Goal: Information Seeking & Learning: Check status

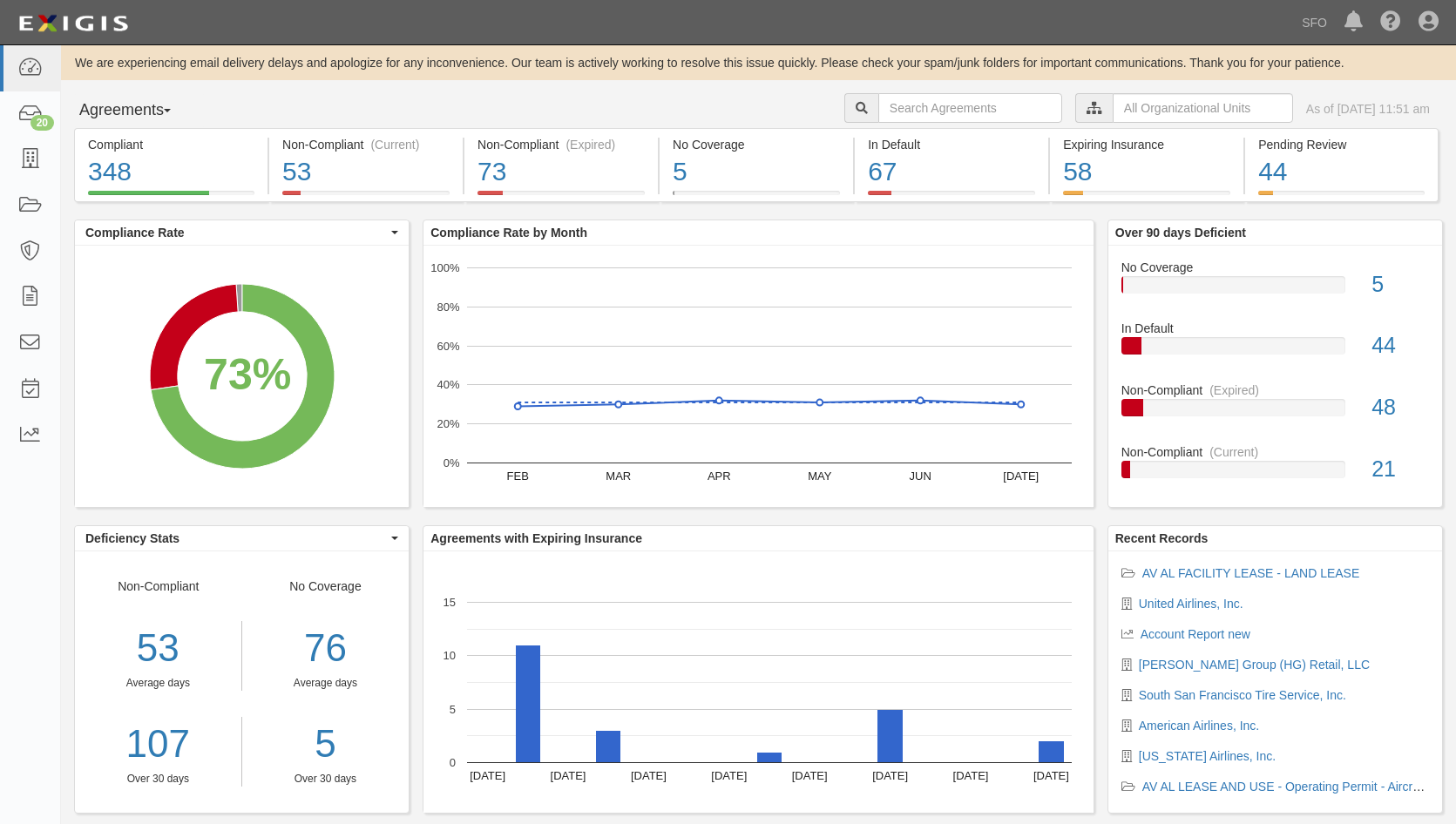
click at [121, 100] on button "Agreements" at bounding box center [139, 110] width 131 height 35
click at [142, 148] on link "Parties" at bounding box center [144, 147] width 137 height 23
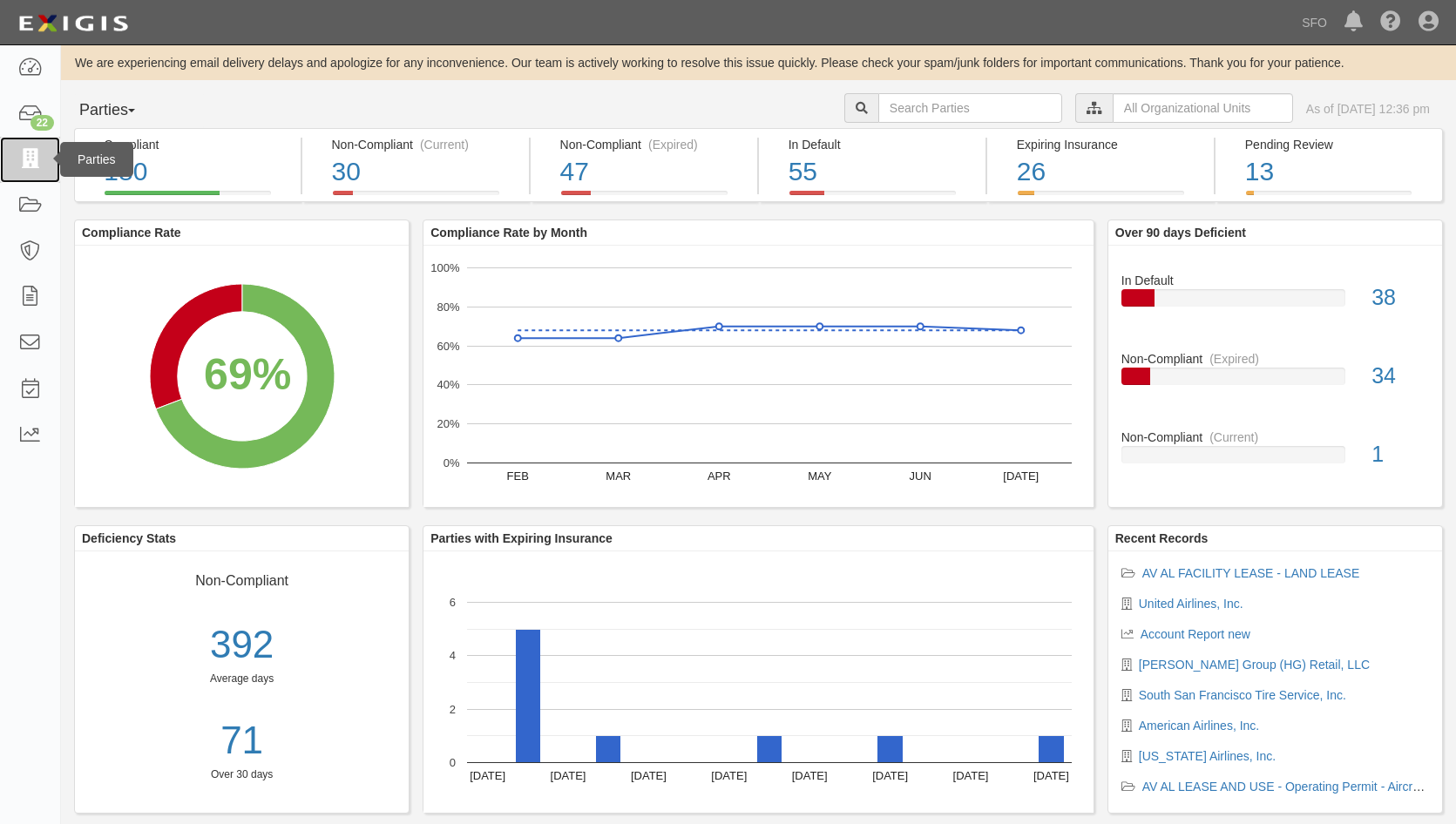
click at [37, 171] on link at bounding box center [30, 160] width 60 height 46
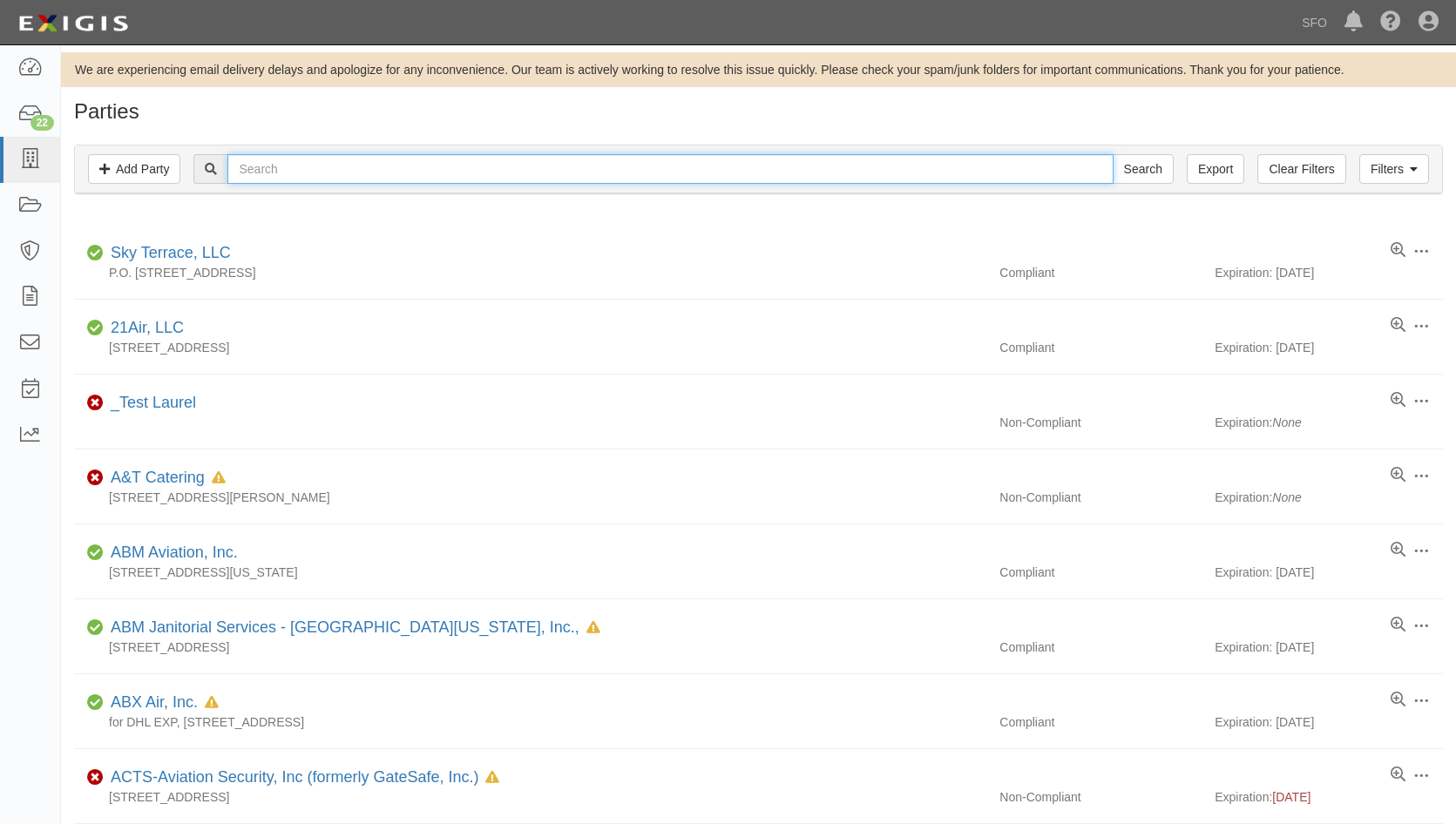
click at [300, 173] on input "text" at bounding box center [670, 169] width 885 height 30
type input "broo"
click at [1113, 154] on input "Search" at bounding box center [1143, 169] width 61 height 30
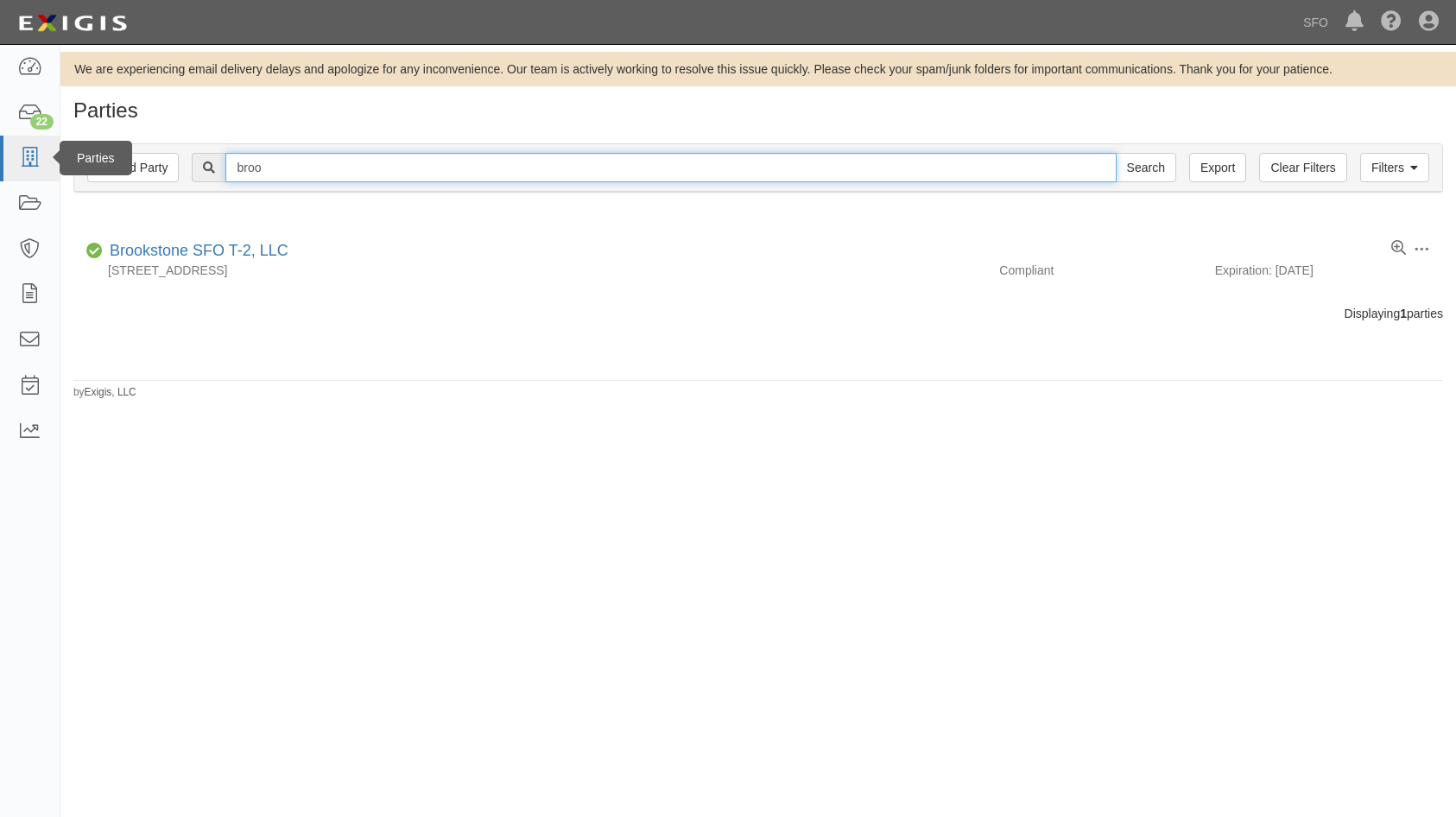
drag, startPoint x: 321, startPoint y: 167, endPoint x: 32, endPoint y: 176, distance: 289.1
click at [39, 187] on body "Toggle navigation Dashboard 22 Inbox Parties Agreements Coverages Documents Mes…" at bounding box center [728, 393] width 1456 height 786
type input "retail"
click at [1116, 153] on input "Search" at bounding box center [1146, 168] width 61 height 30
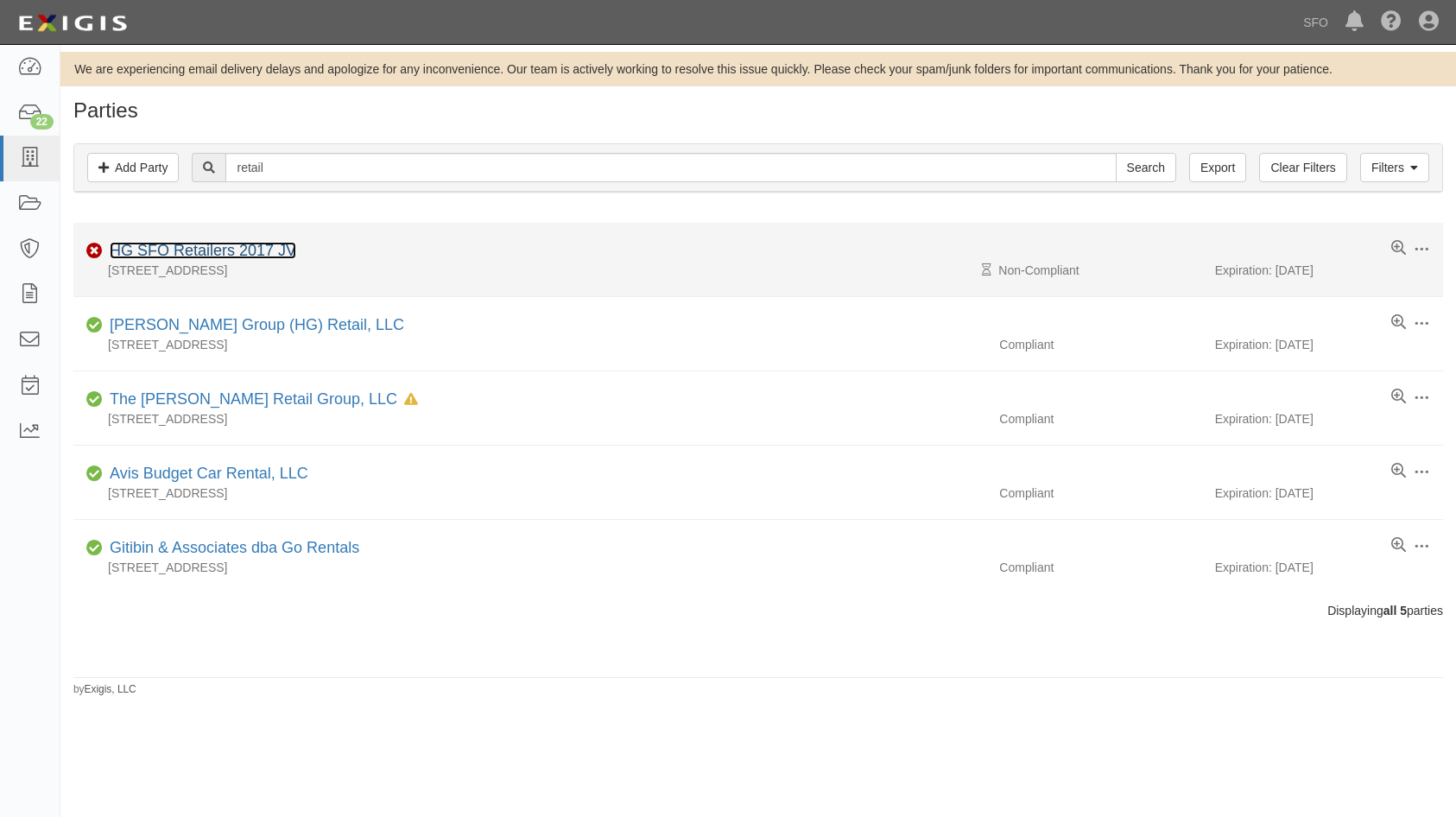
click at [156, 242] on link "HG SFO Retailers 2017 JV" at bounding box center [203, 251] width 186 height 18
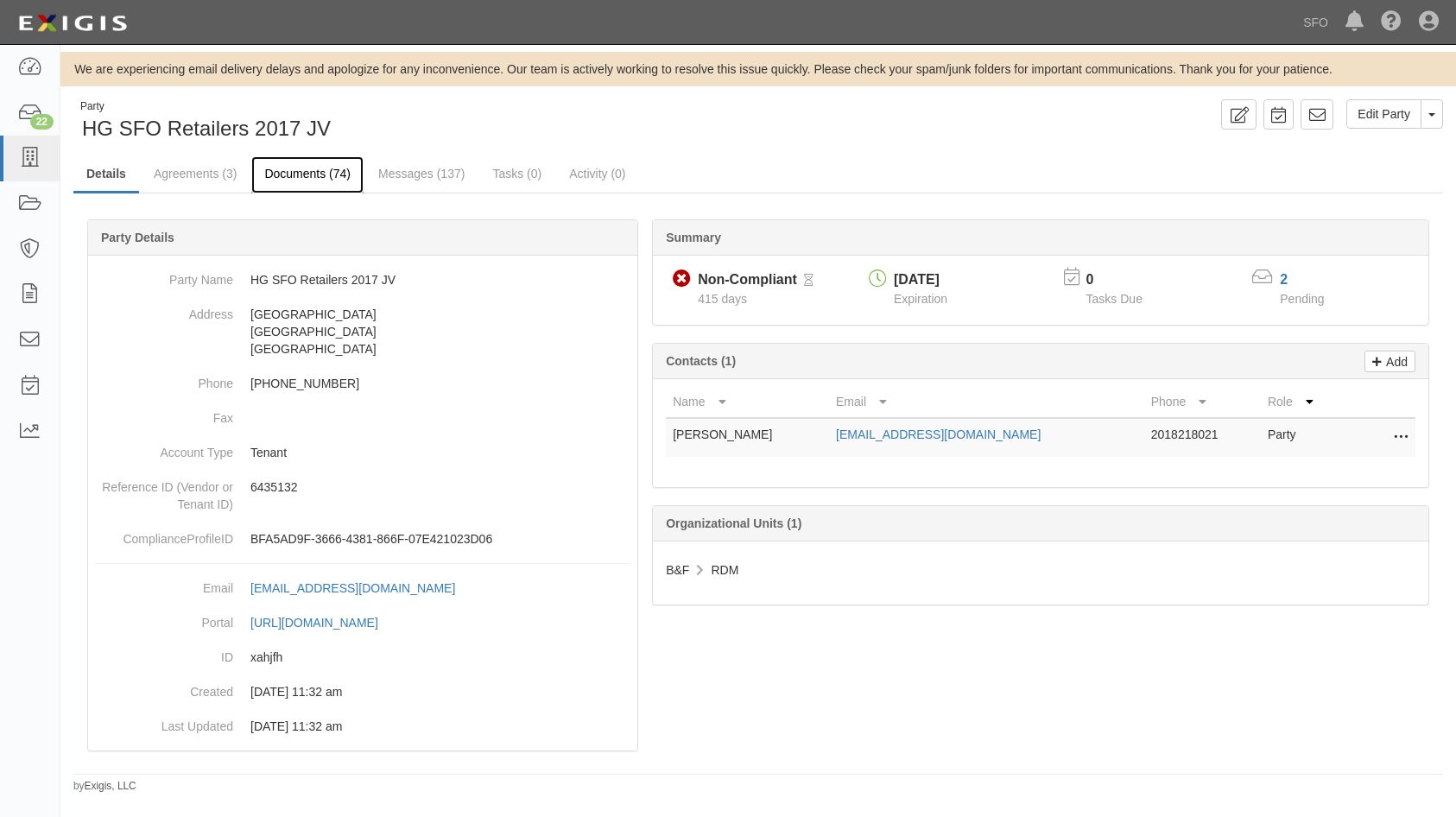
click at [297, 168] on link "Documents (74)" at bounding box center [307, 175] width 112 height 37
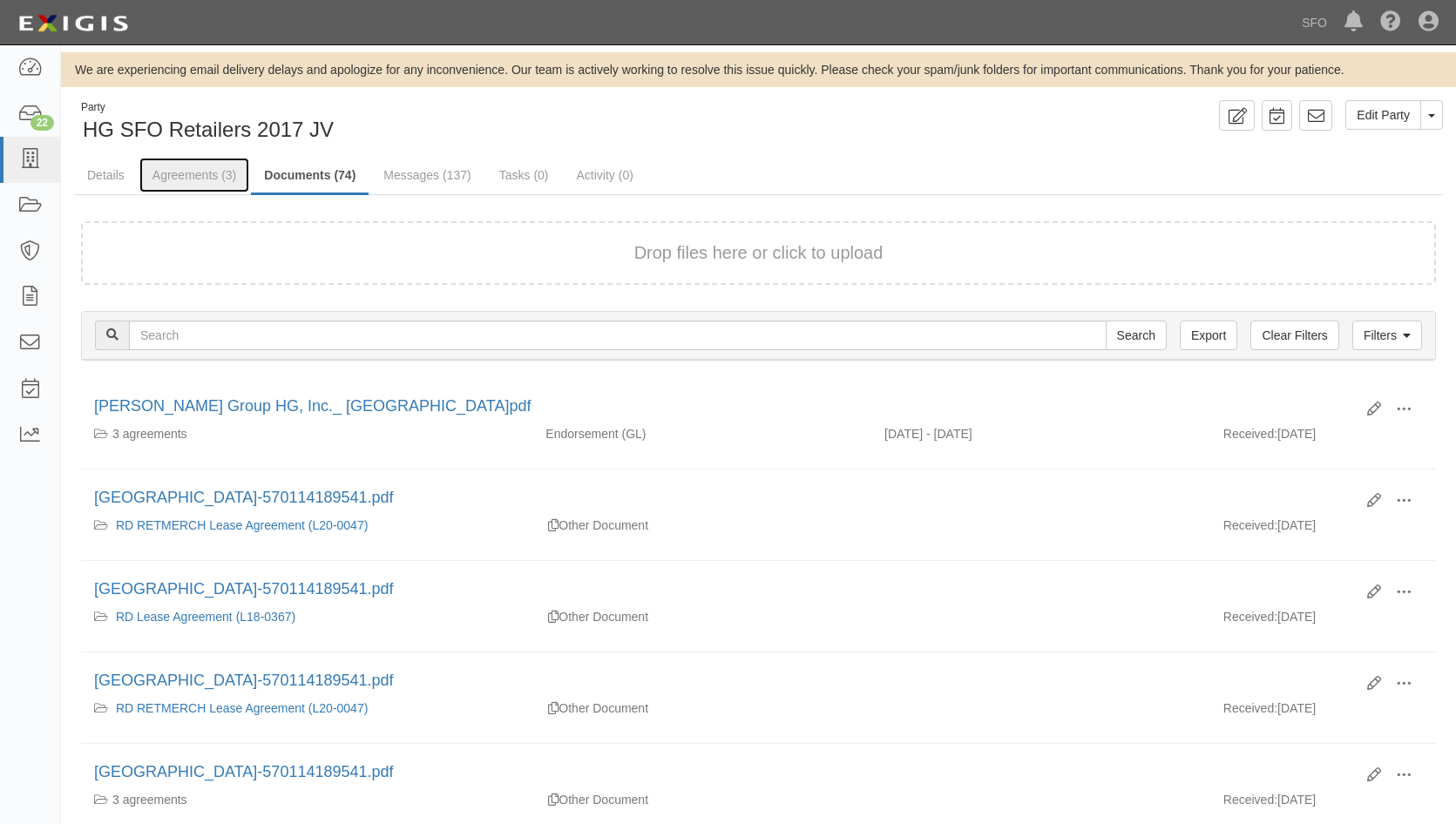
click at [199, 183] on link "Agreements (3)" at bounding box center [194, 175] width 110 height 35
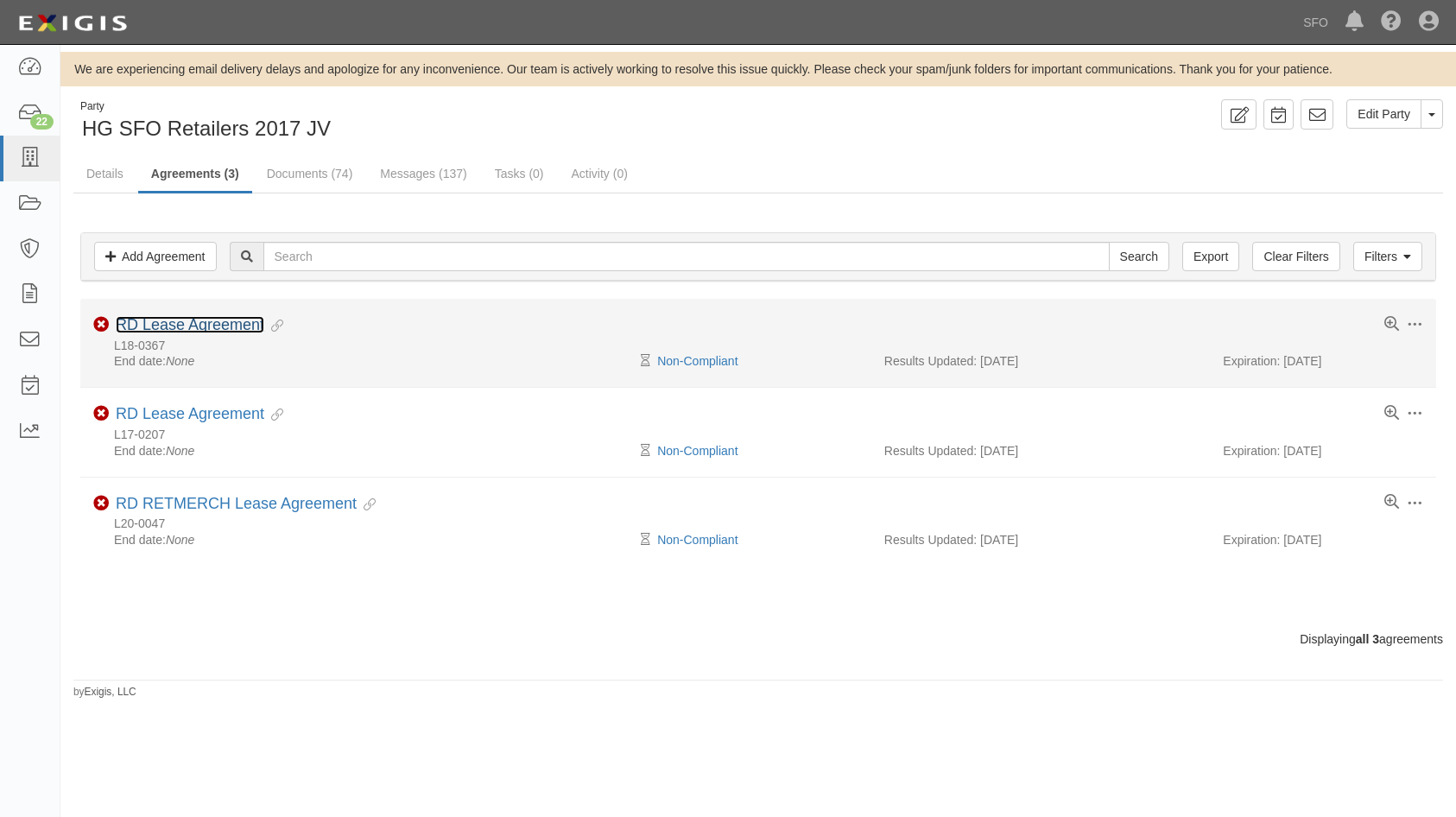
click at [256, 317] on link "RD Lease Agreement" at bounding box center [189, 324] width 148 height 18
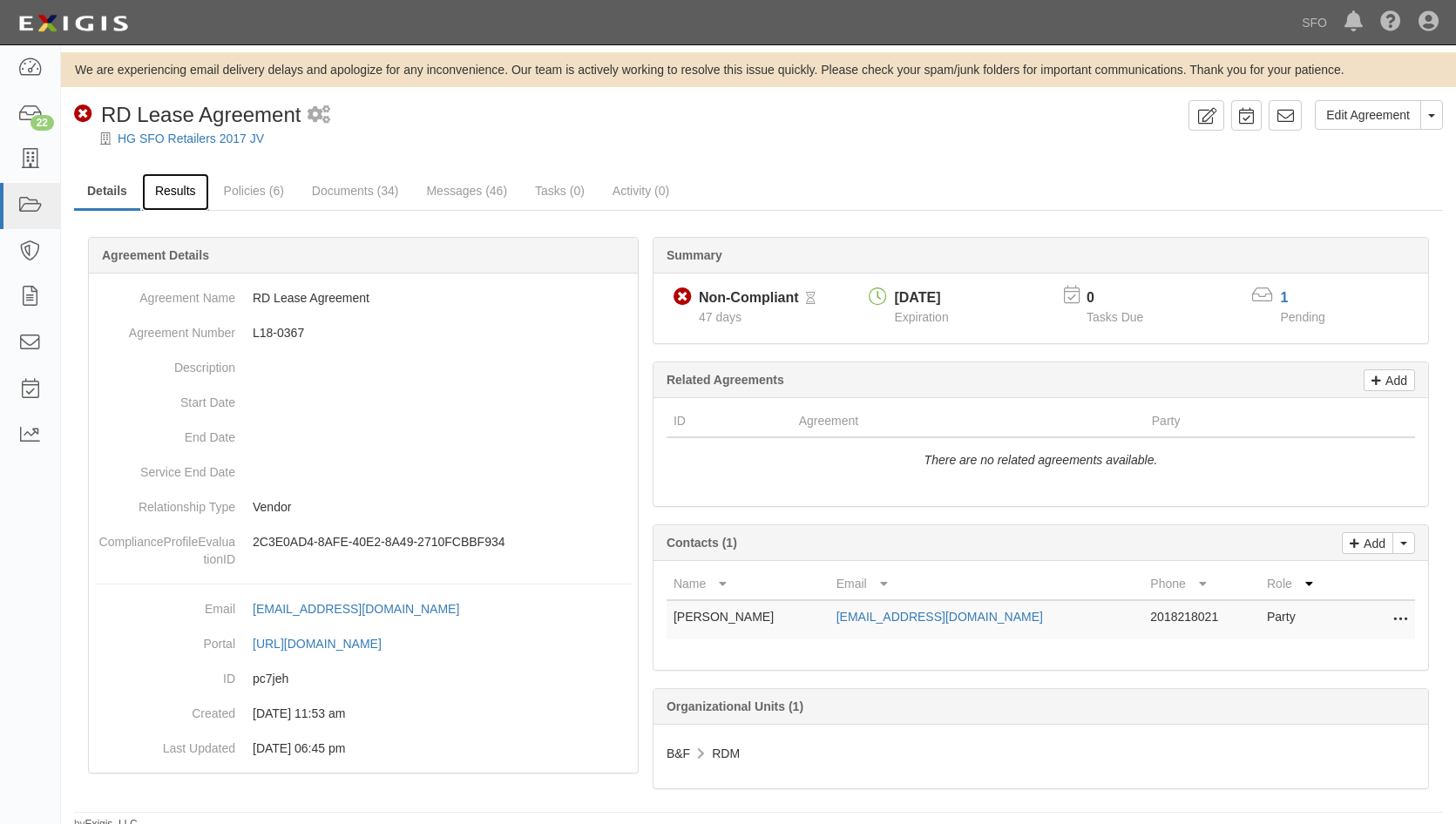
click at [184, 205] on link "Results" at bounding box center [175, 192] width 67 height 38
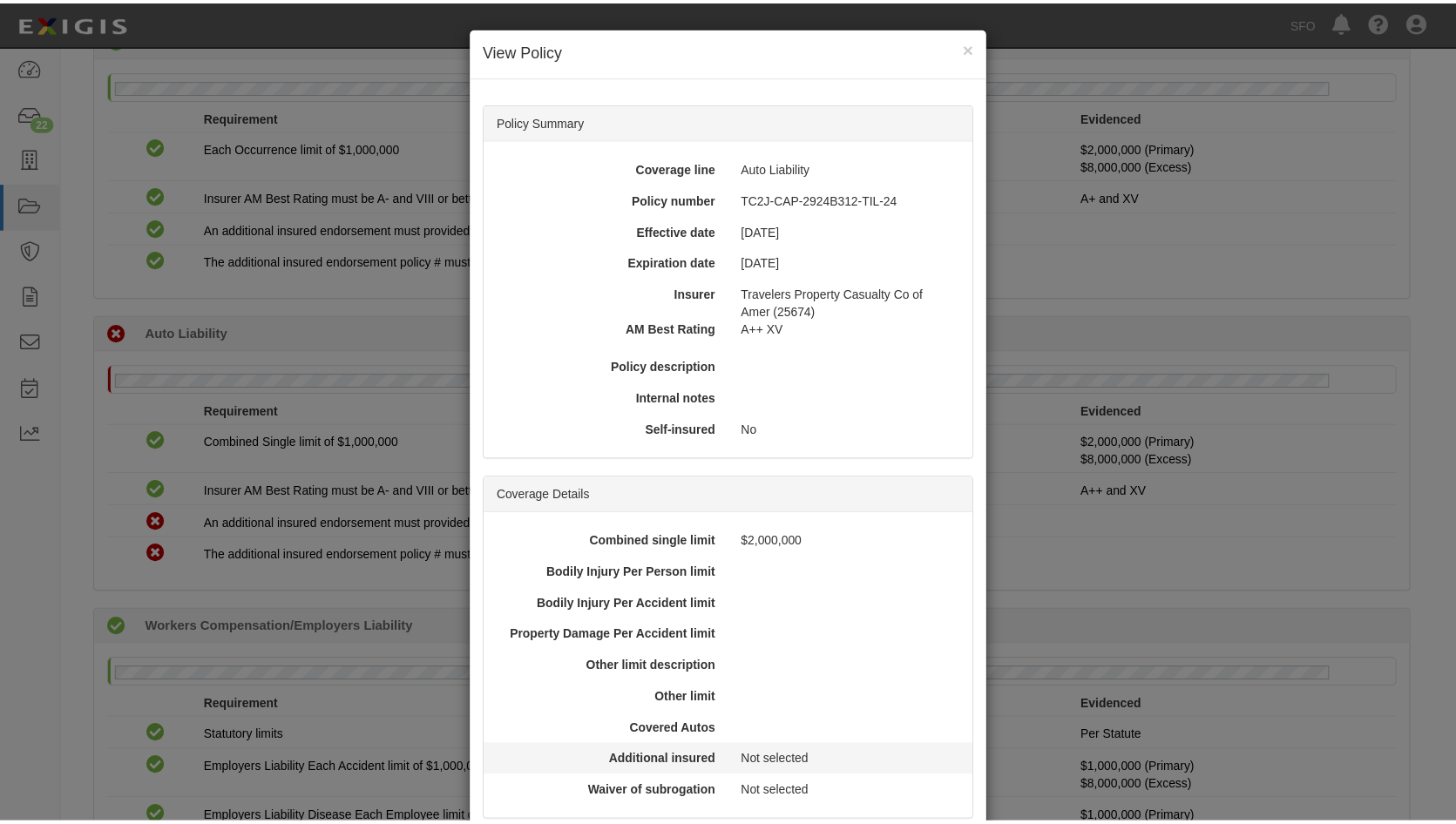
scroll to position [378, 0]
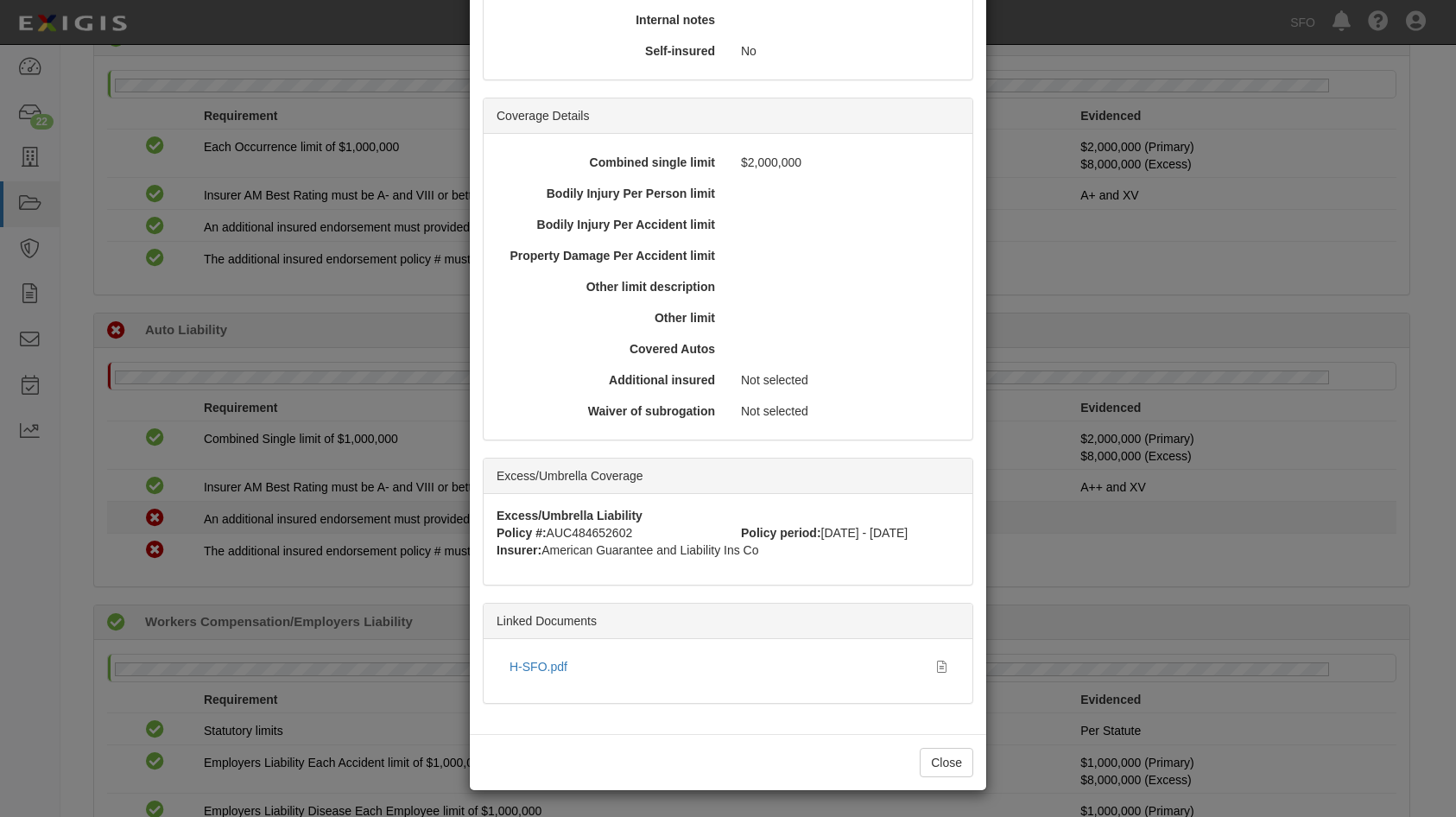
drag, startPoint x: 290, startPoint y: 521, endPoint x: 320, endPoint y: 512, distance: 31.3
click at [293, 524] on div "× View Policy Policy Summary Coverage line Auto Liability Policy number TC2J-CA…" at bounding box center [728, 408] width 1456 height 817
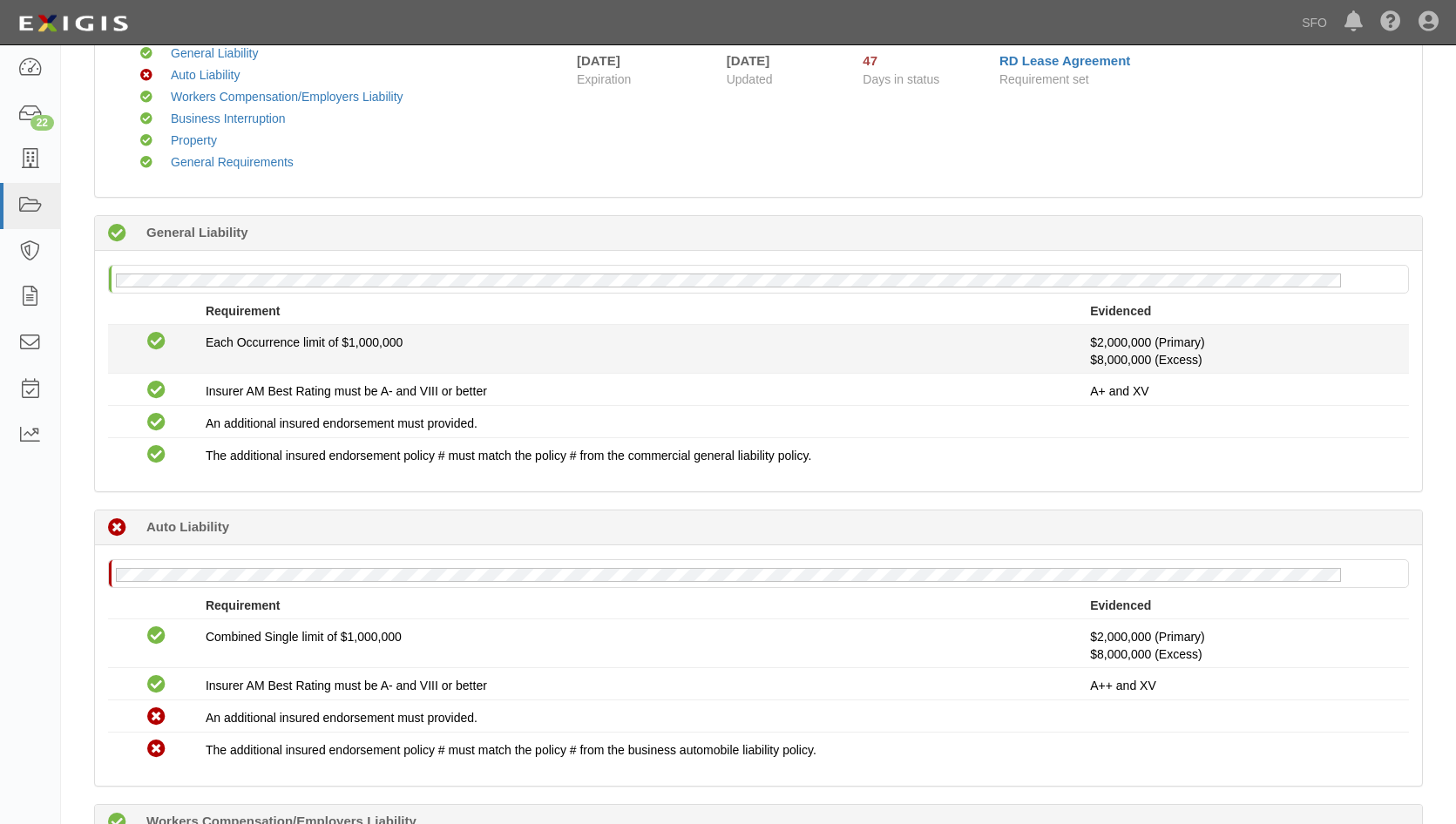
scroll to position [0, 0]
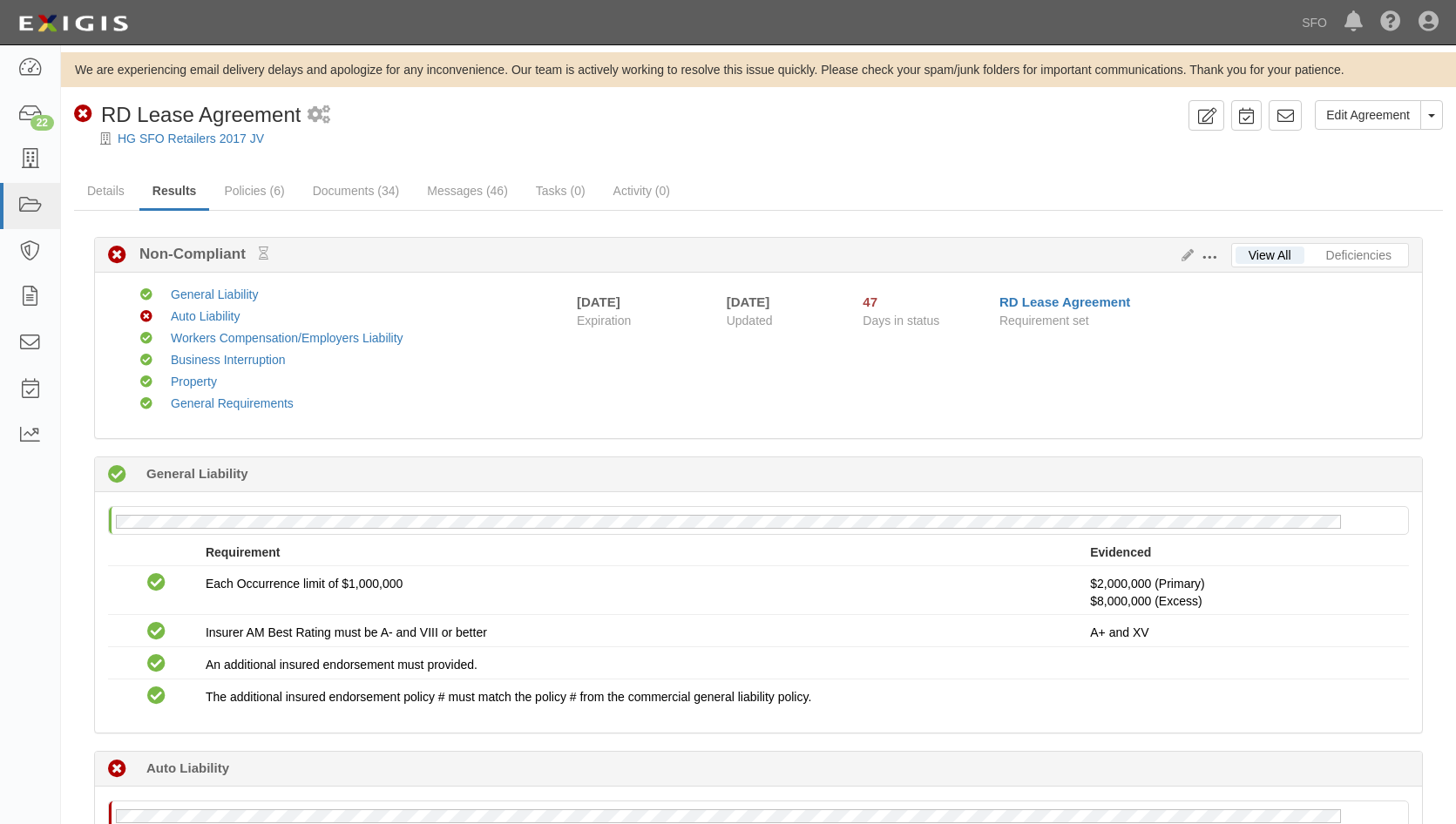
click at [1210, 255] on span at bounding box center [1209, 257] width 16 height 16
click at [1194, 254] on button at bounding box center [1213, 256] width 38 height 19
click at [1188, 252] on icon at bounding box center [1183, 256] width 19 height 12
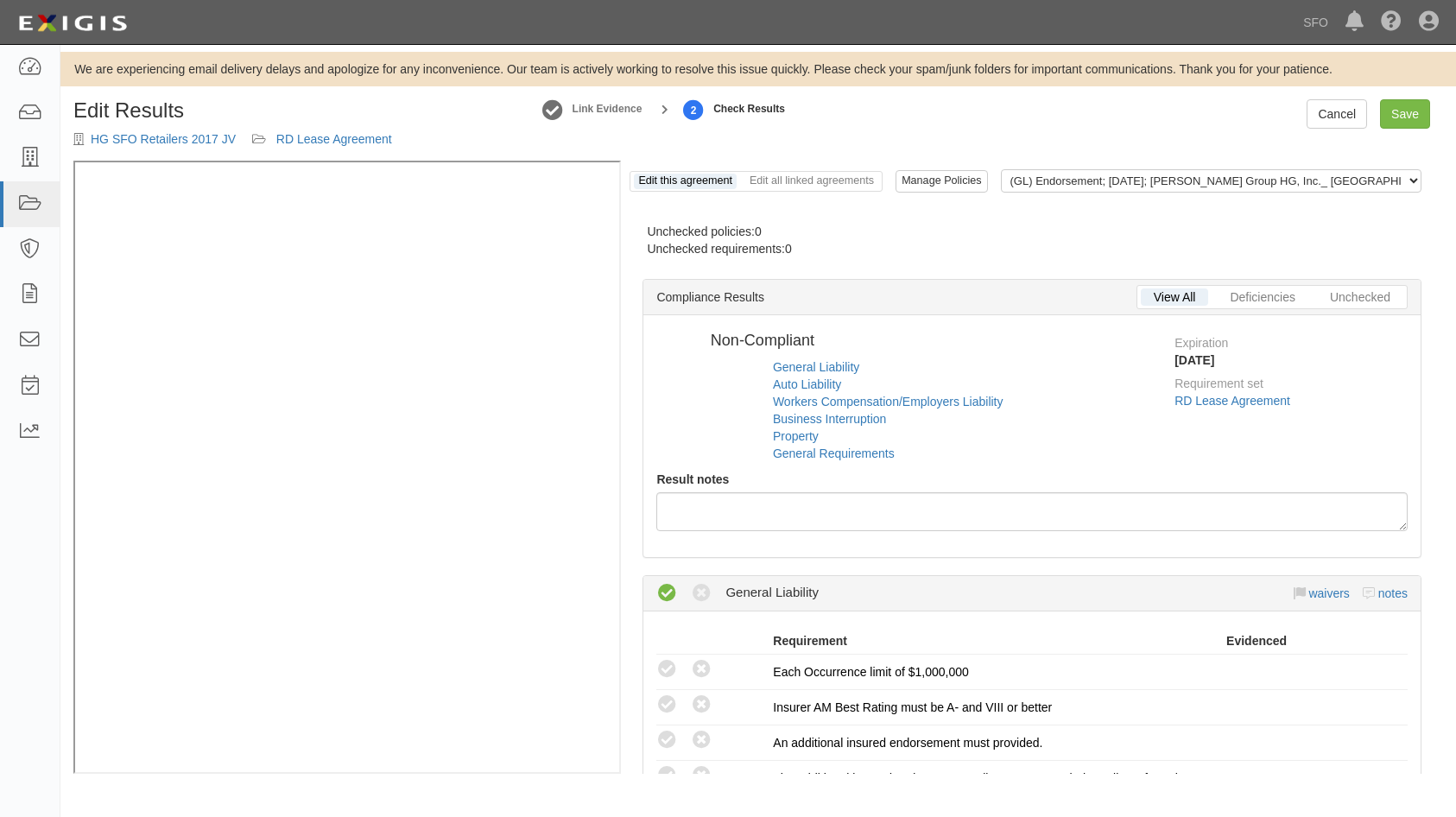
radio input "false"
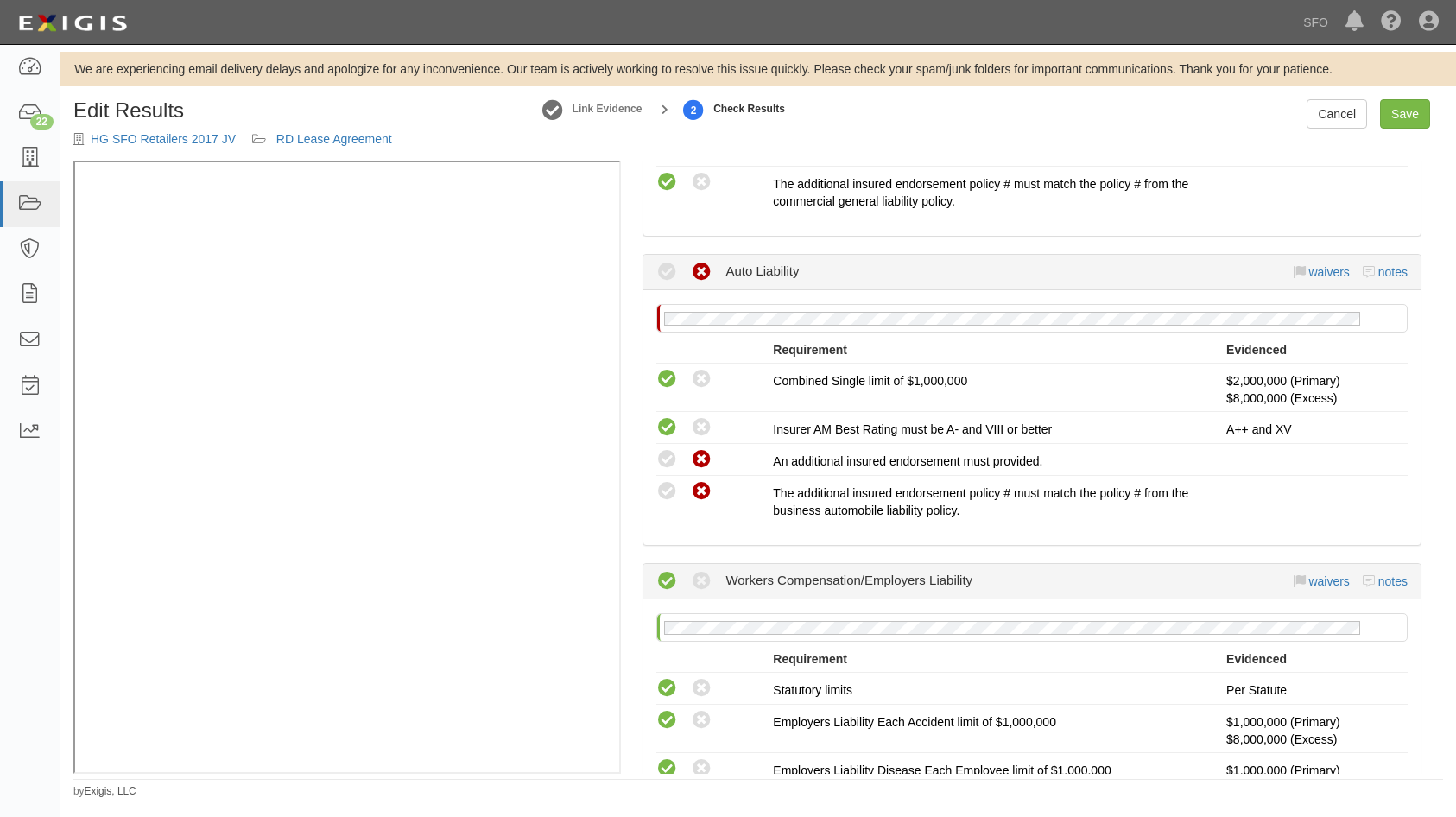
scroll to position [605, 0]
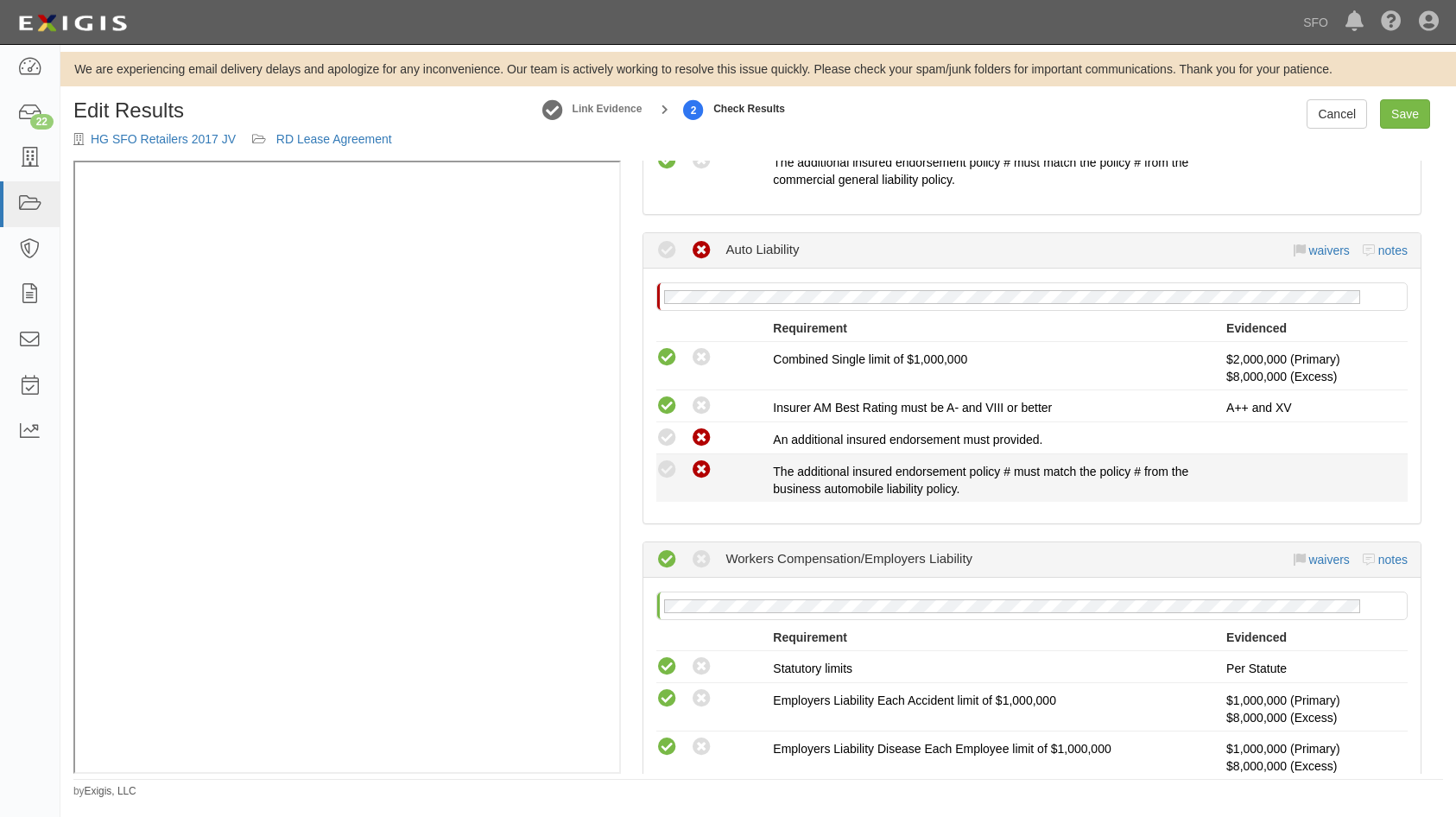
click at [671, 455] on li "Compliant Waived: Non-Compliant The additional insured endorsement policy # mus…" at bounding box center [1031, 478] width 751 height 48
drag, startPoint x: 667, startPoint y: 443, endPoint x: 672, endPoint y: 461, distance: 18.7
click at [668, 445] on icon at bounding box center [666, 438] width 21 height 21
radio input "true"
click at [671, 468] on icon at bounding box center [666, 470] width 21 height 21
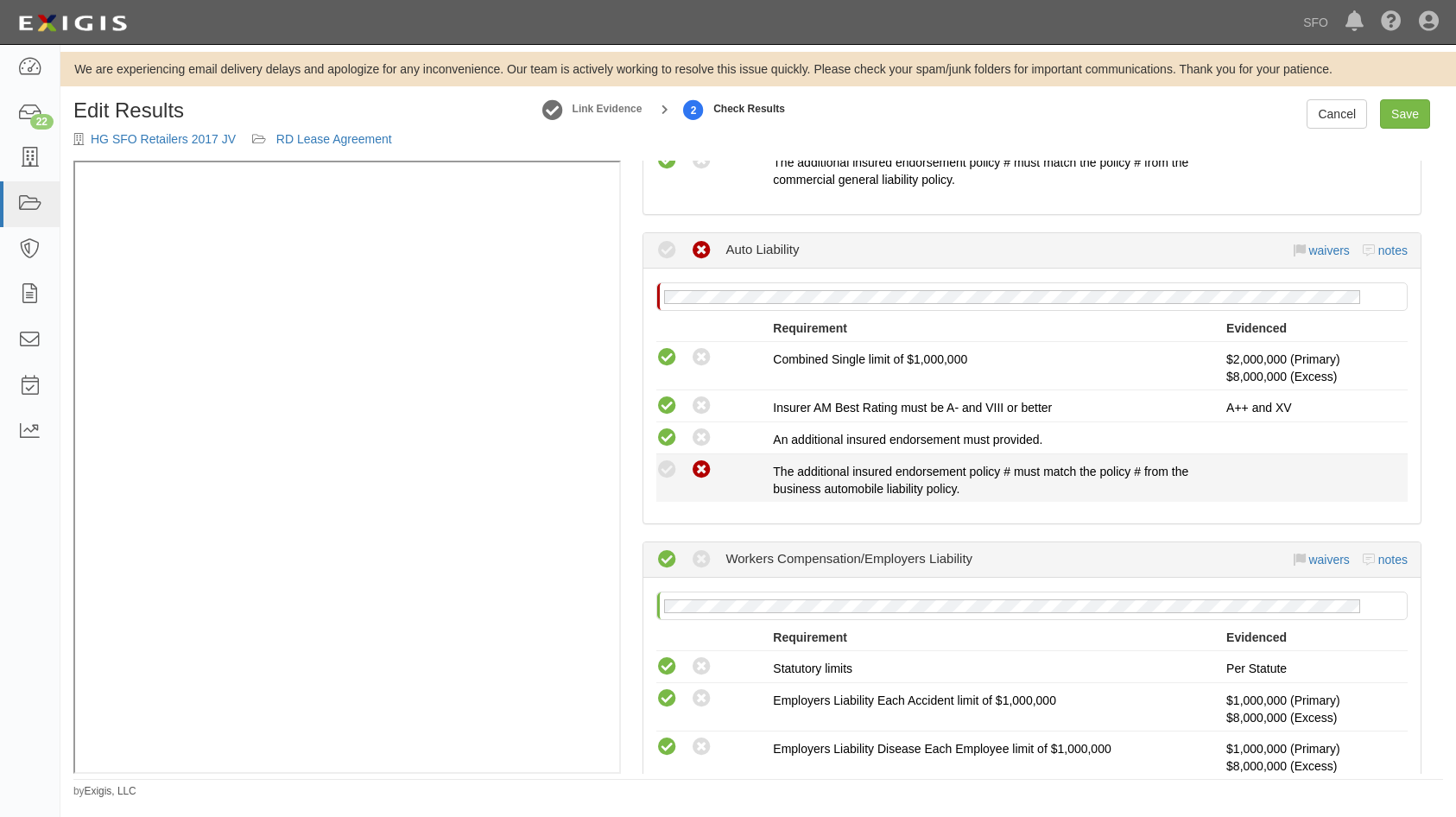
radio input "true"
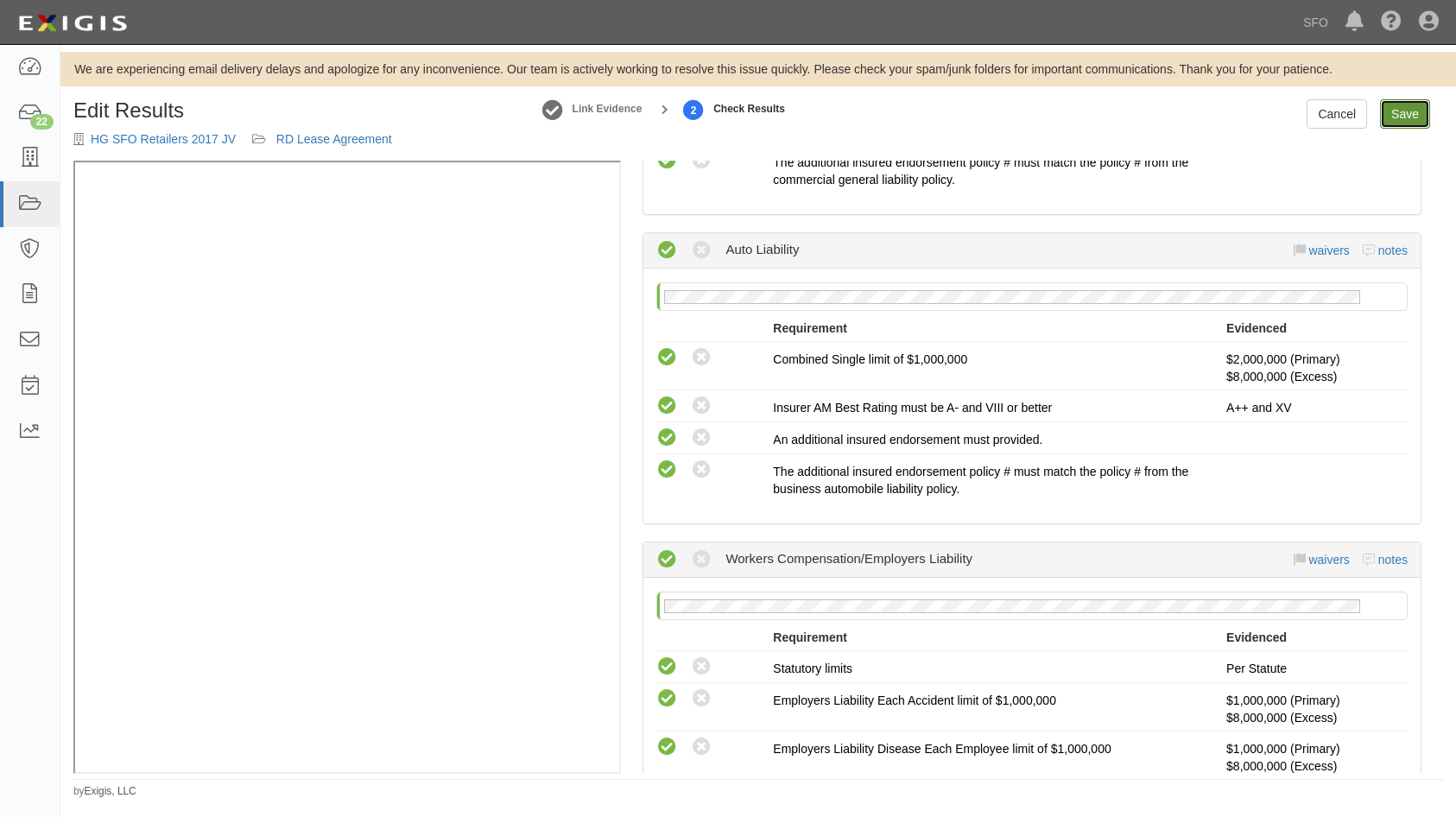
click at [1408, 124] on link "Save" at bounding box center [1405, 115] width 50 height 30
radio input "true"
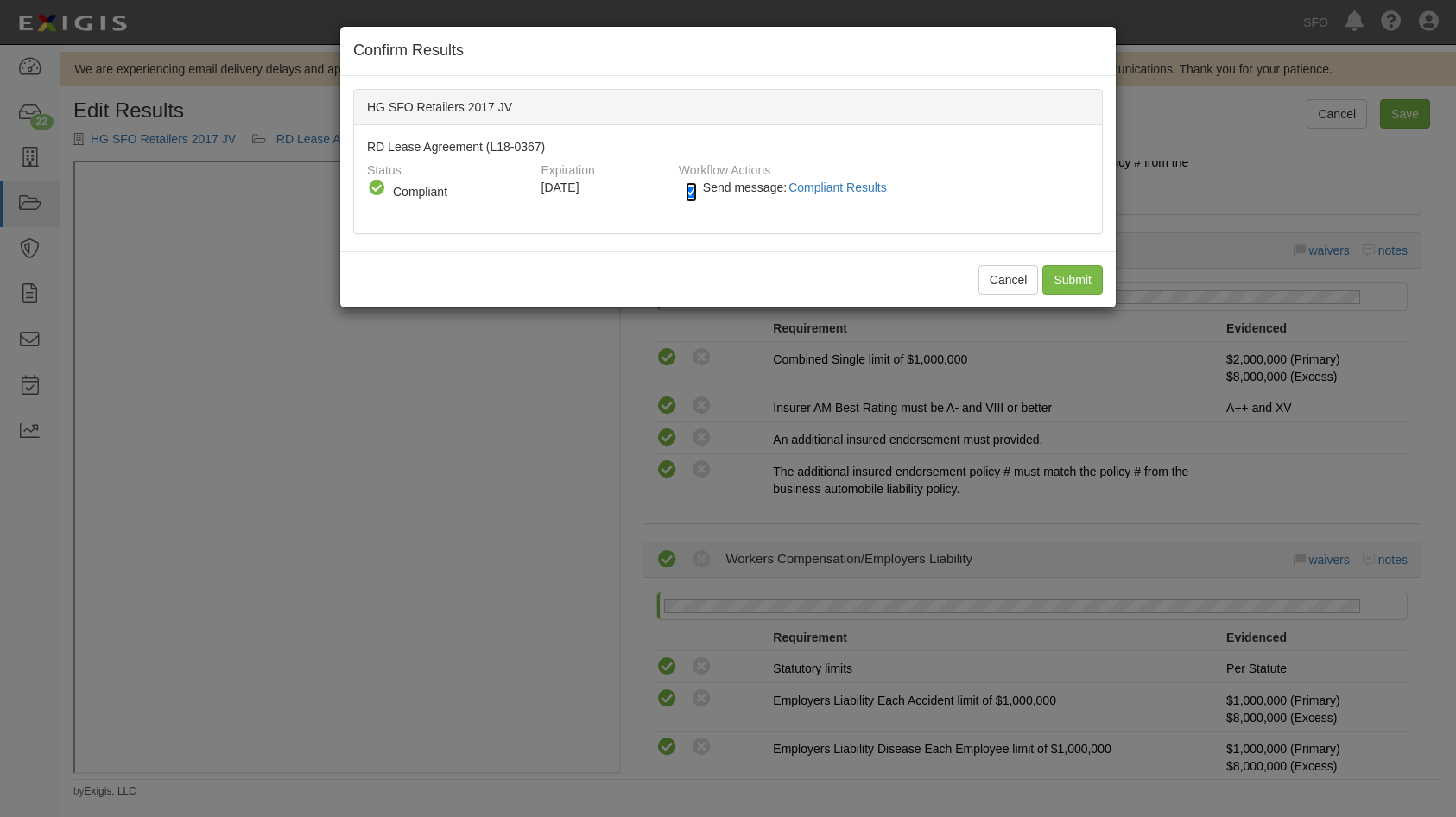
click at [687, 189] on input "Send message: Compliant Results" at bounding box center [691, 192] width 11 height 20
checkbox input "false"
click at [1056, 273] on input "Submit" at bounding box center [1072, 280] width 61 height 30
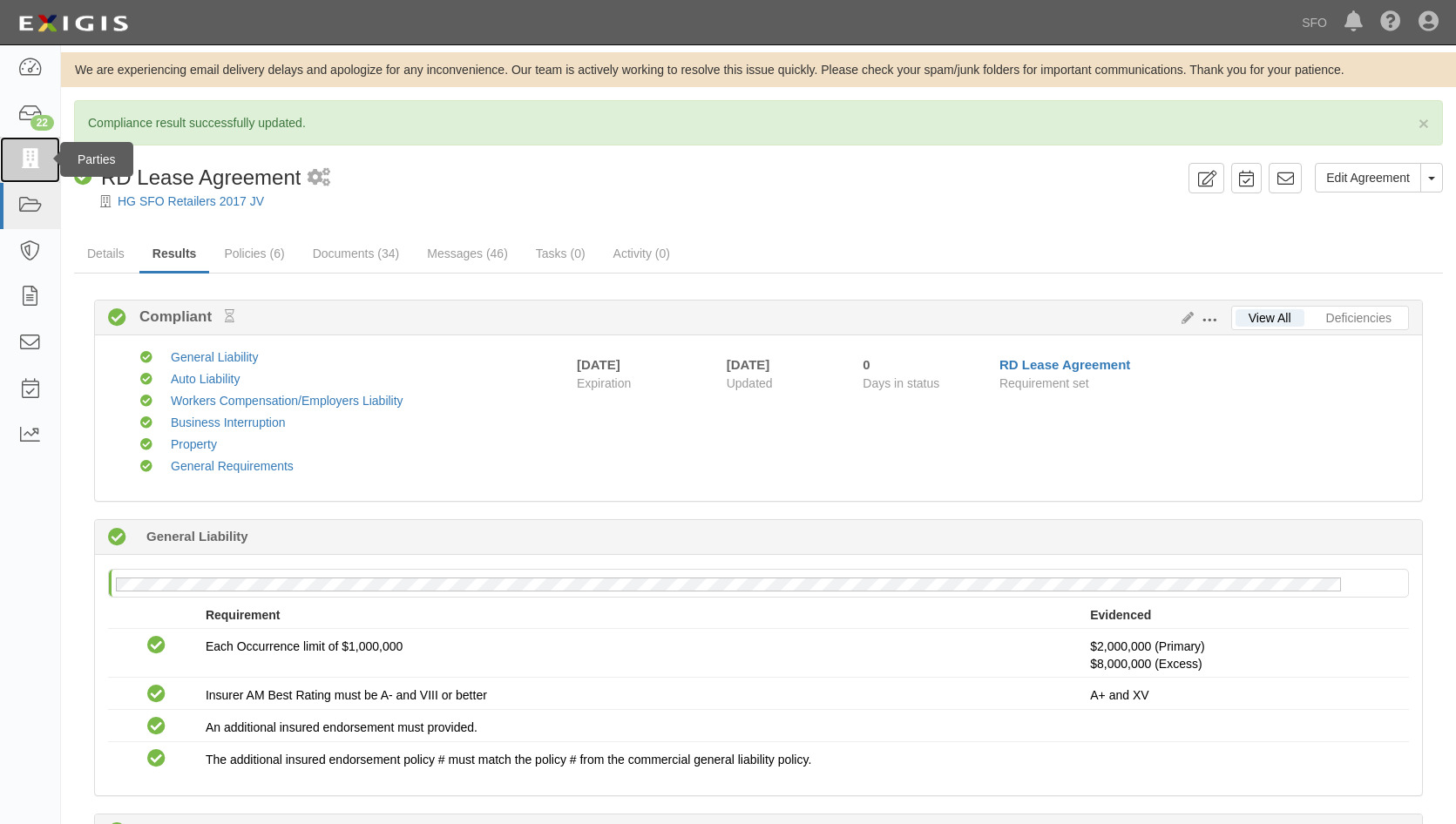
click at [27, 146] on link at bounding box center [30, 160] width 60 height 46
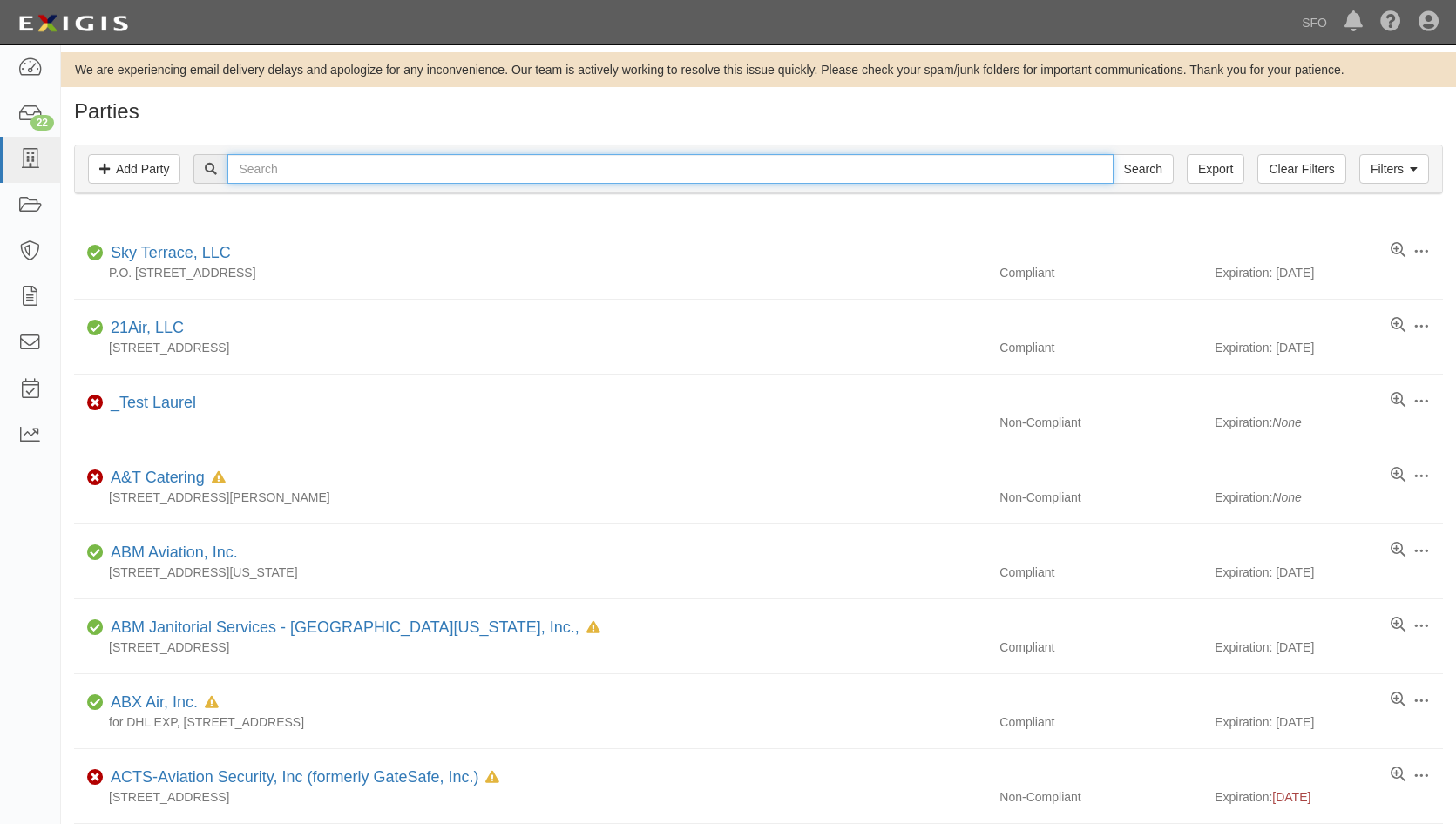
click at [363, 162] on input "text" at bounding box center [670, 169] width 885 height 30
type input "ste"
click at [1113, 154] on input "Search" at bounding box center [1143, 169] width 61 height 30
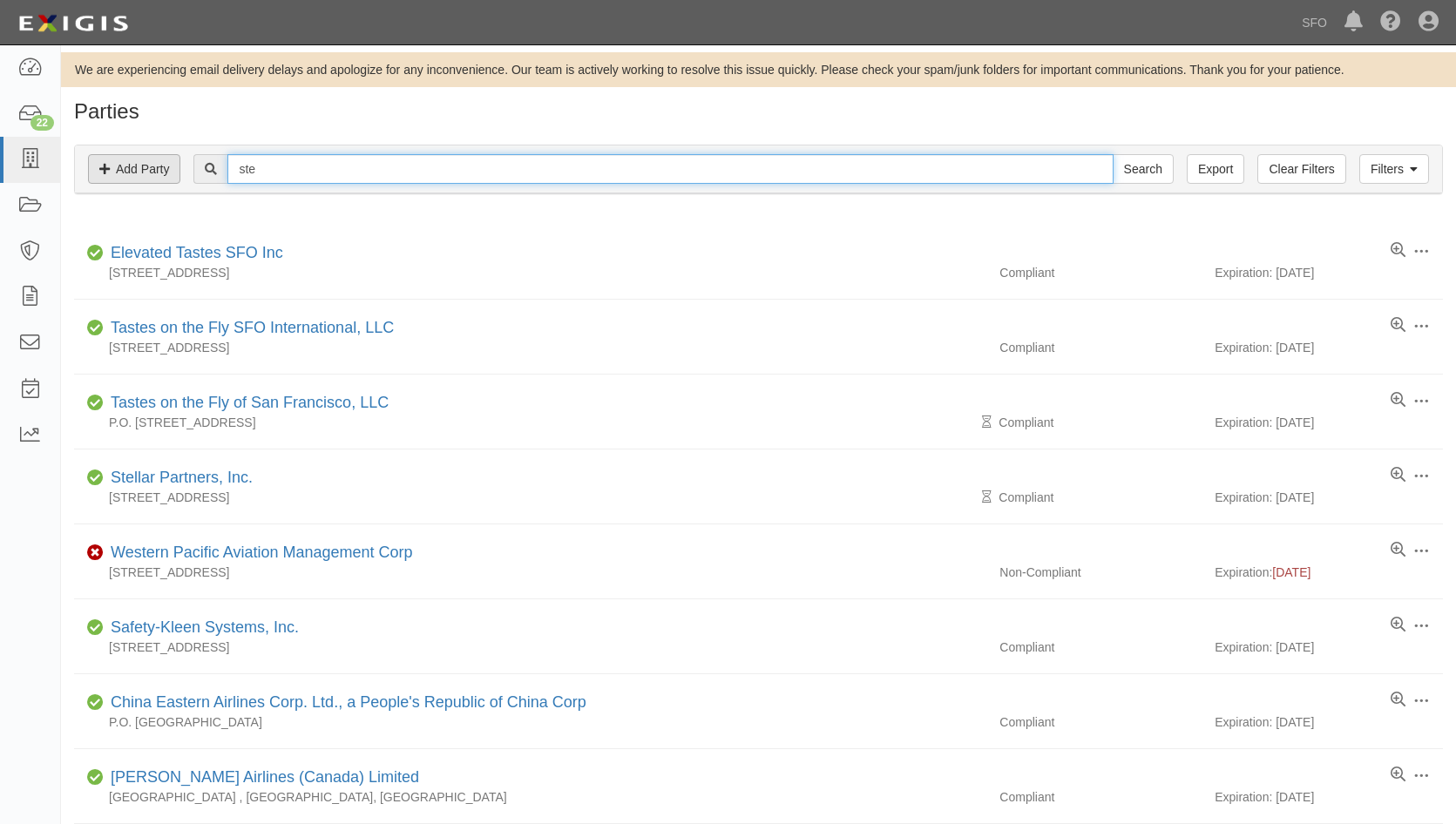
drag, startPoint x: 277, startPoint y: 169, endPoint x: 174, endPoint y: 167, distance: 103.0
click at [175, 167] on div "Filters Add Party Clear Filters Export ste Search Filters" at bounding box center [759, 169] width 1367 height 48
type input "wd"
click at [1113, 154] on input "Search" at bounding box center [1143, 169] width 61 height 30
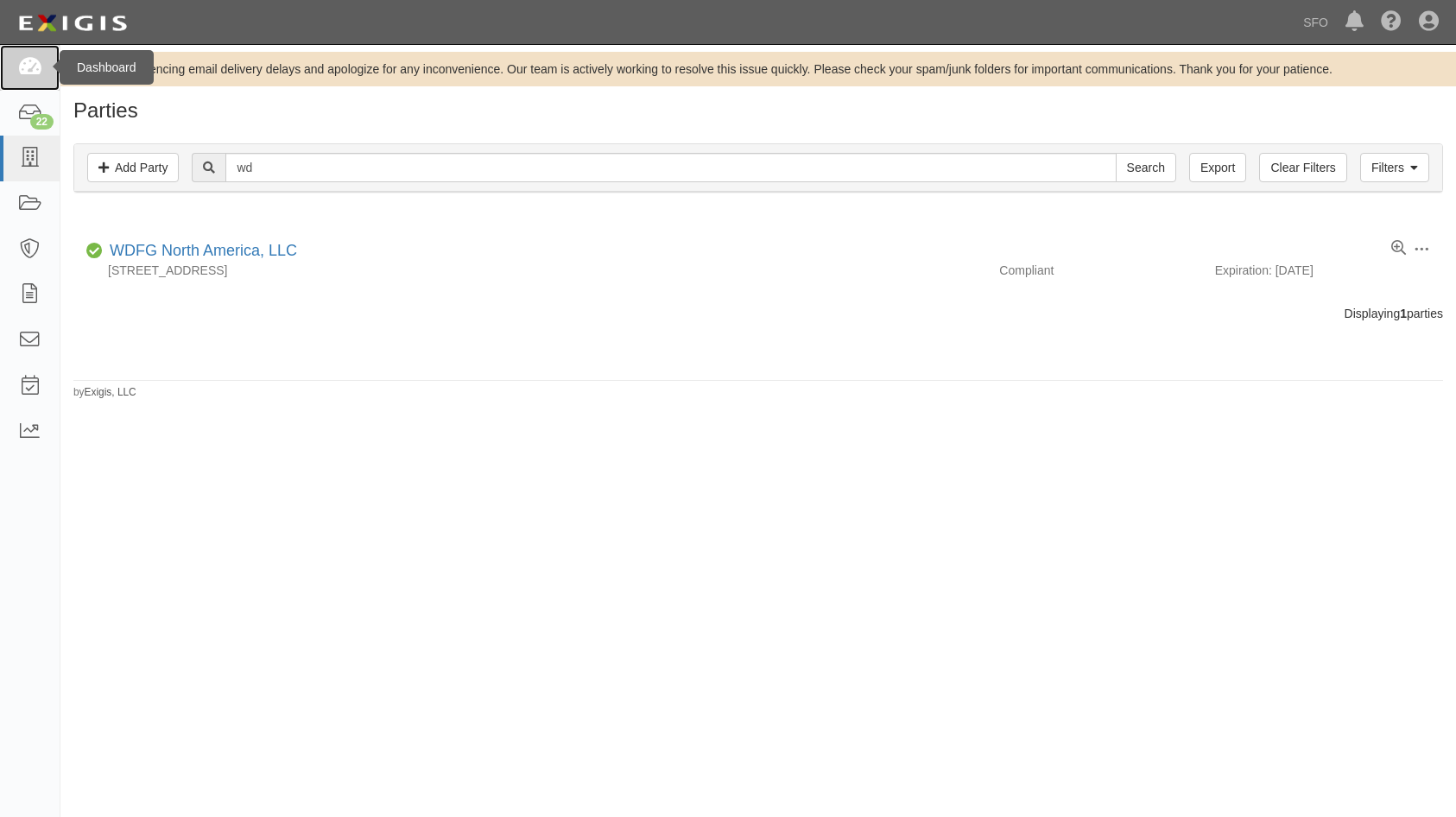
click at [39, 76] on icon at bounding box center [30, 67] width 24 height 20
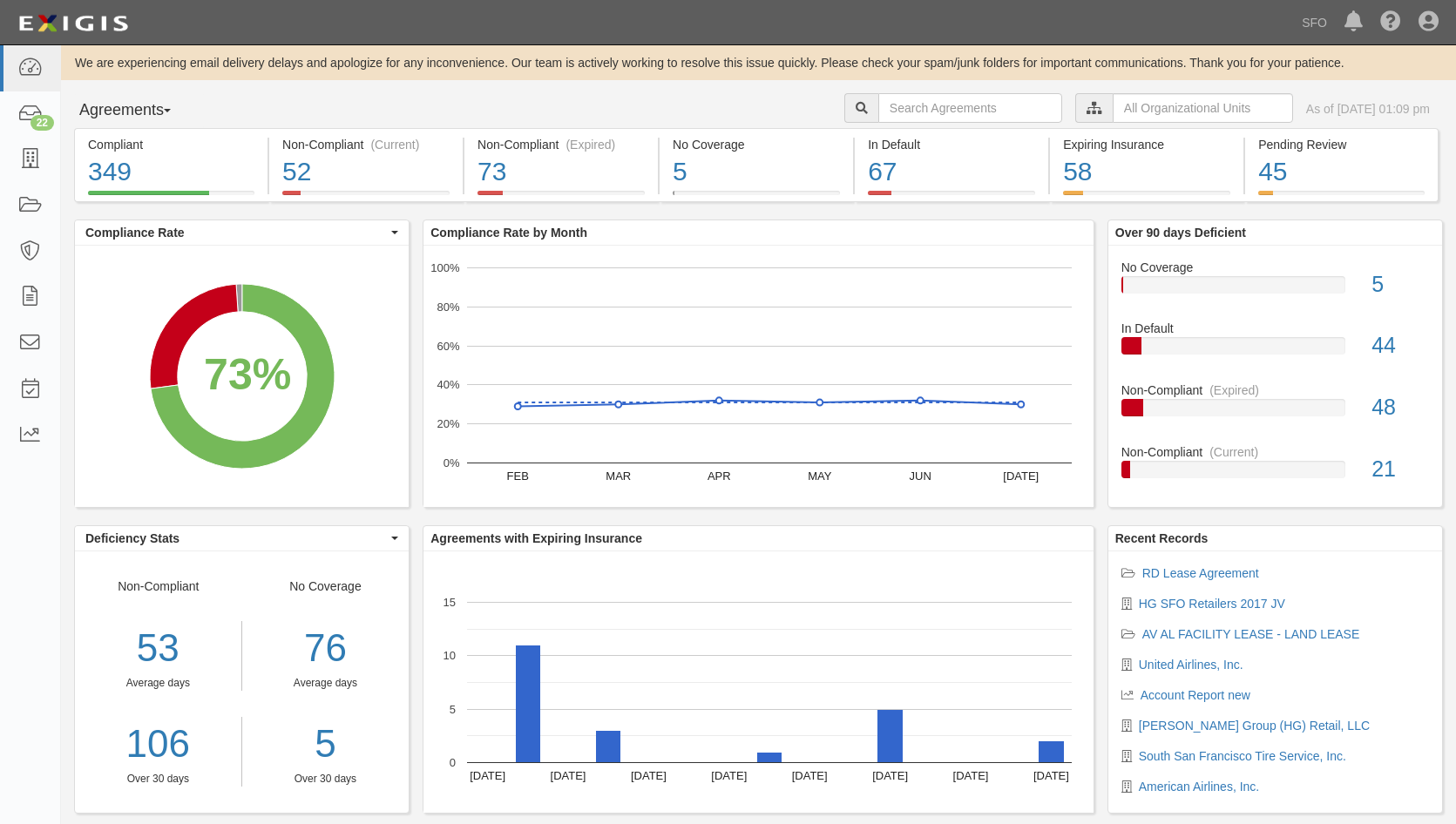
click at [121, 113] on button "Agreements" at bounding box center [139, 110] width 131 height 35
click at [120, 140] on link "Parties" at bounding box center [144, 147] width 137 height 23
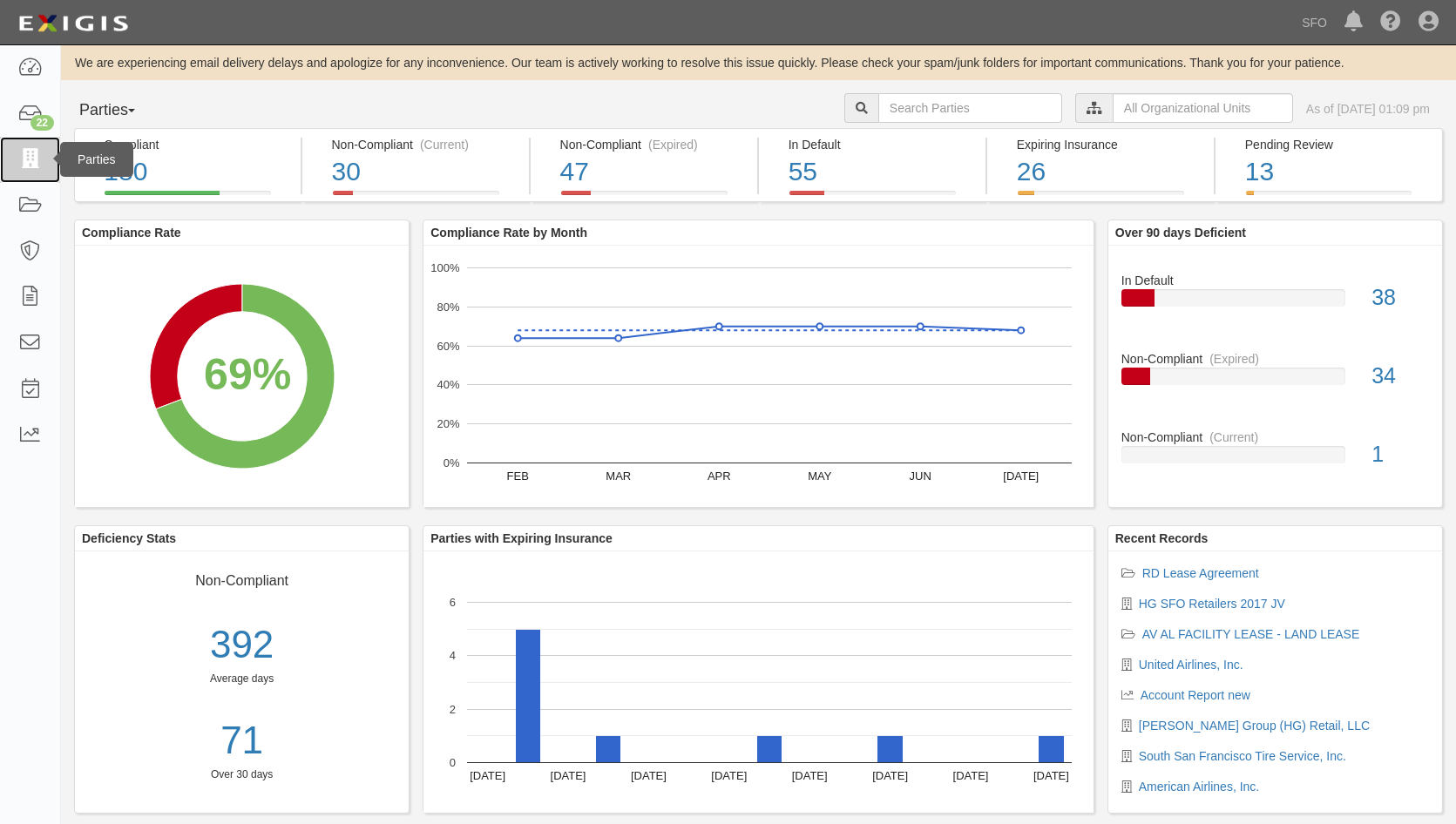
click at [20, 154] on icon at bounding box center [30, 159] width 24 height 20
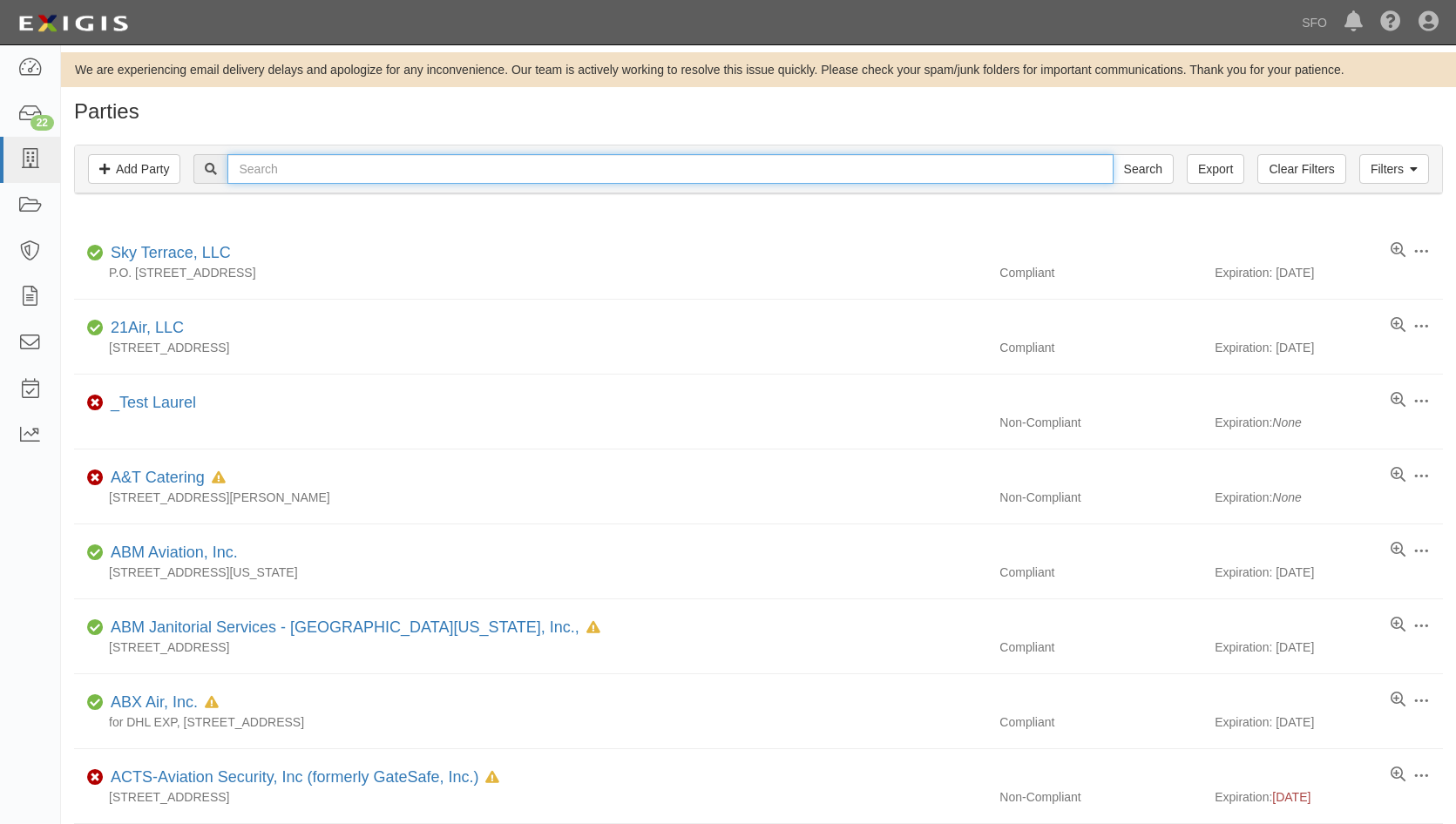
click at [418, 166] on input "text" at bounding box center [670, 169] width 885 height 30
type input "ban"
click at [1113, 154] on input "Search" at bounding box center [1143, 169] width 61 height 30
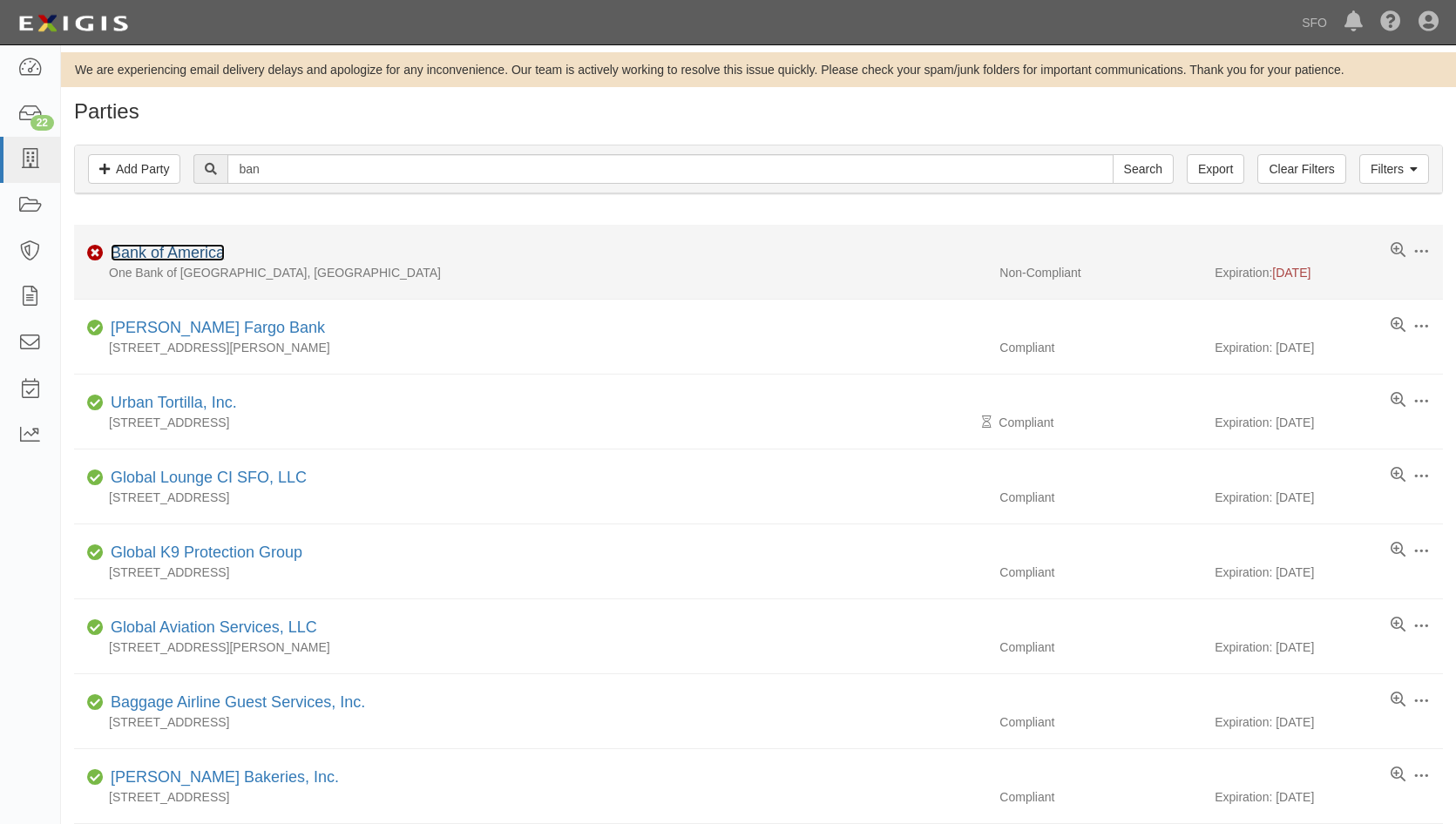
click at [216, 258] on link "Bank of America" at bounding box center [167, 253] width 114 height 18
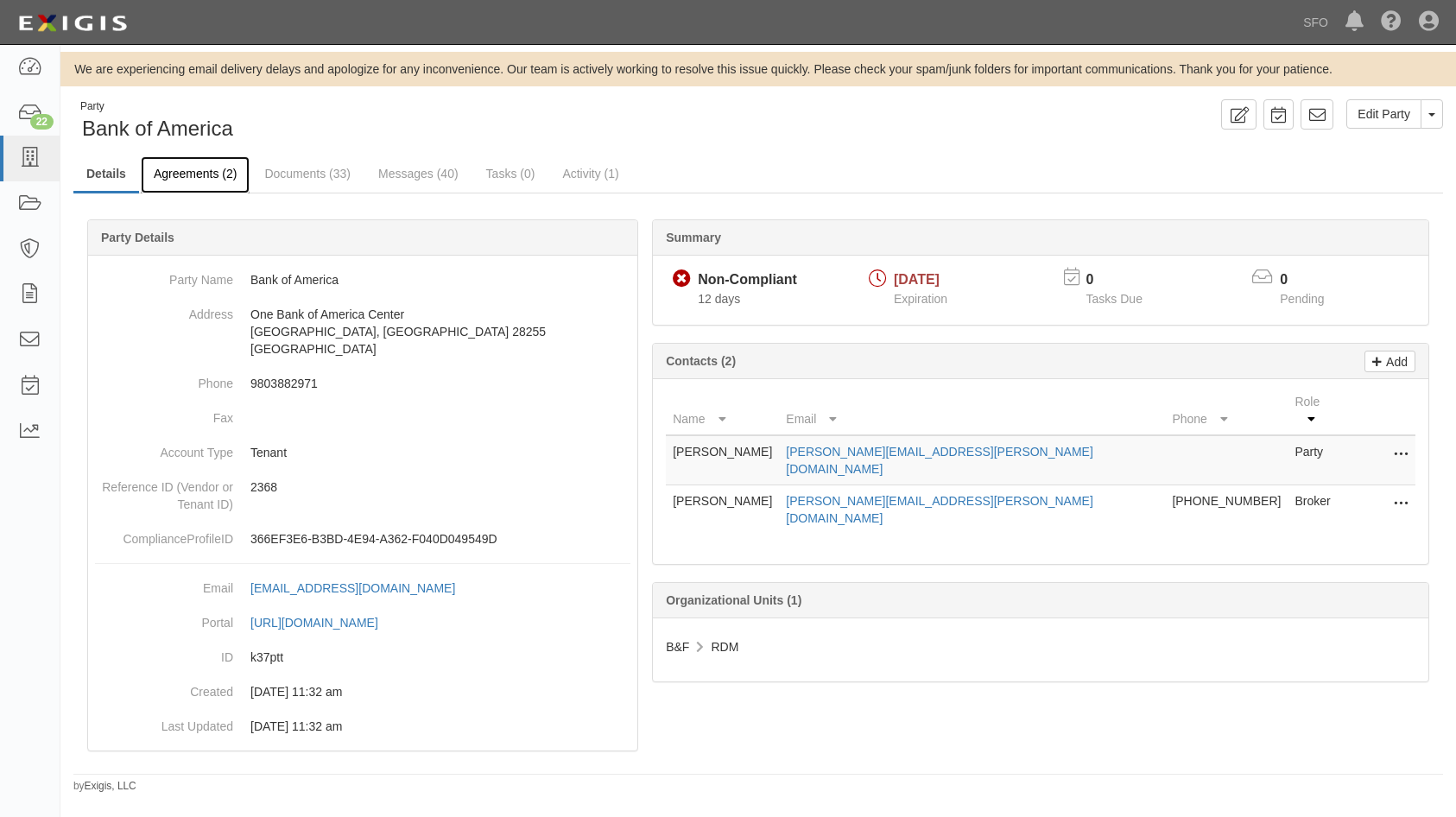
click at [225, 179] on link "Agreements (2)" at bounding box center [195, 175] width 109 height 37
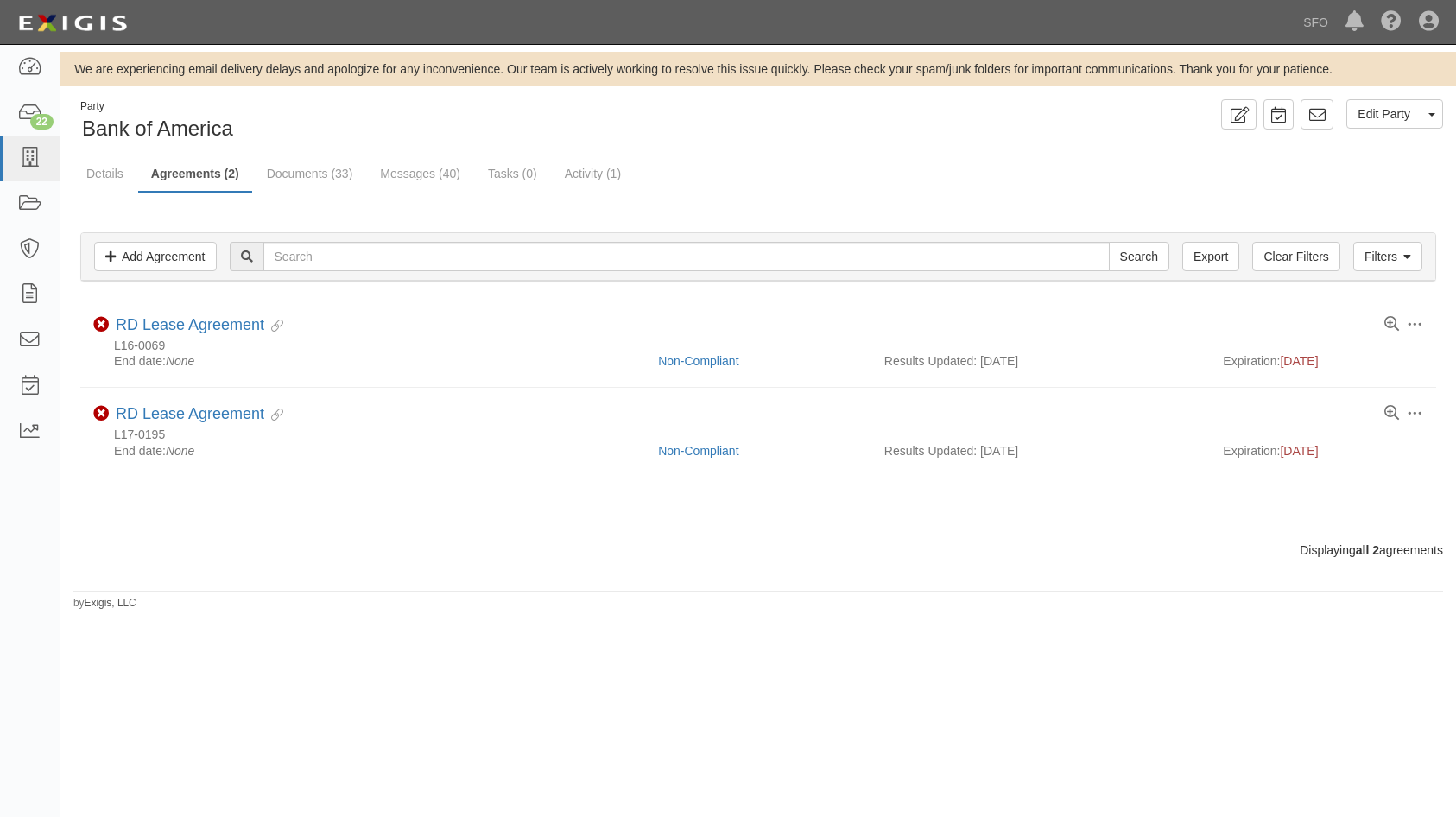
click at [303, 170] on link "Documents (33)" at bounding box center [310, 173] width 112 height 34
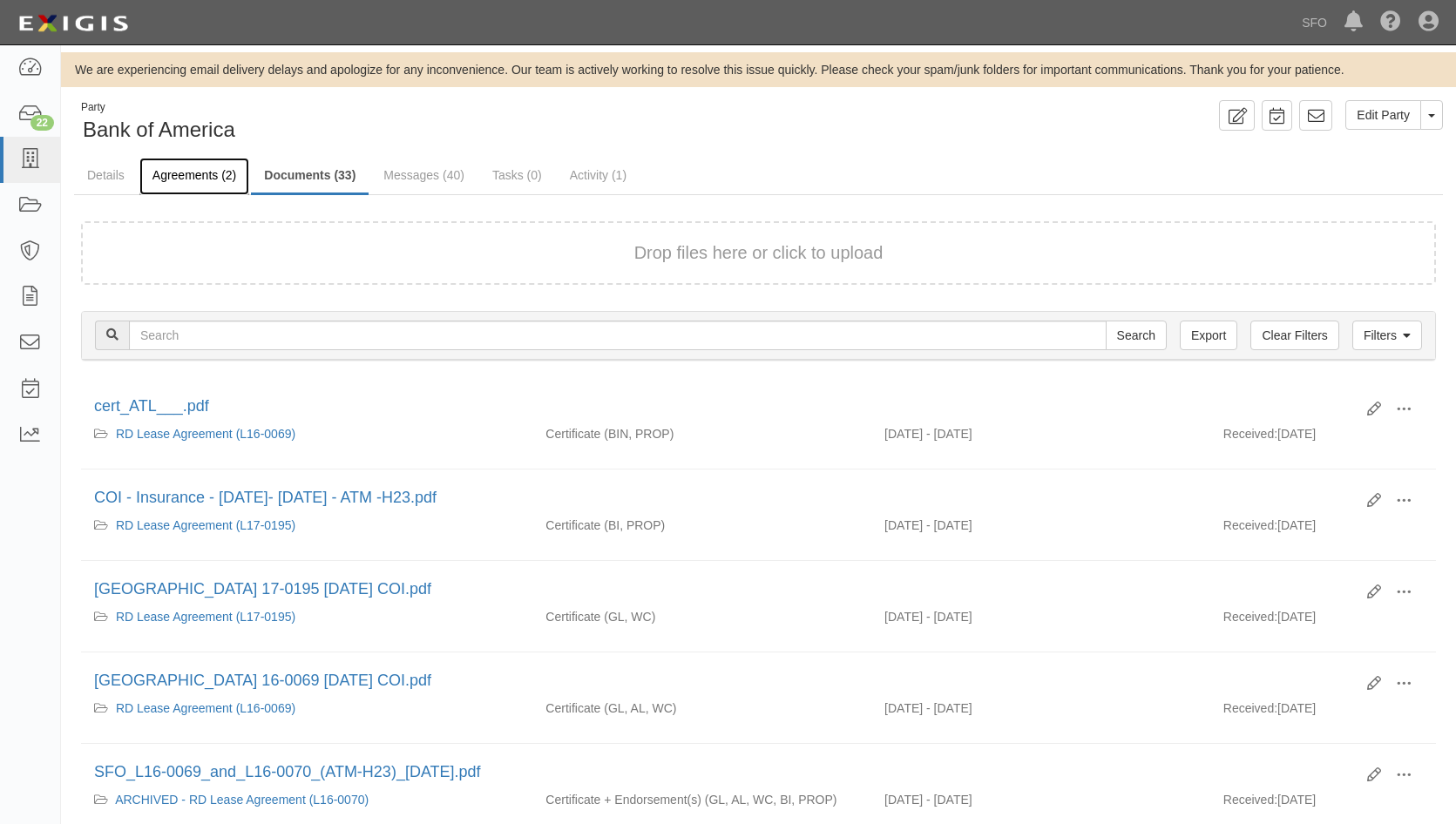
click at [220, 168] on link "Agreements (2)" at bounding box center [194, 177] width 110 height 38
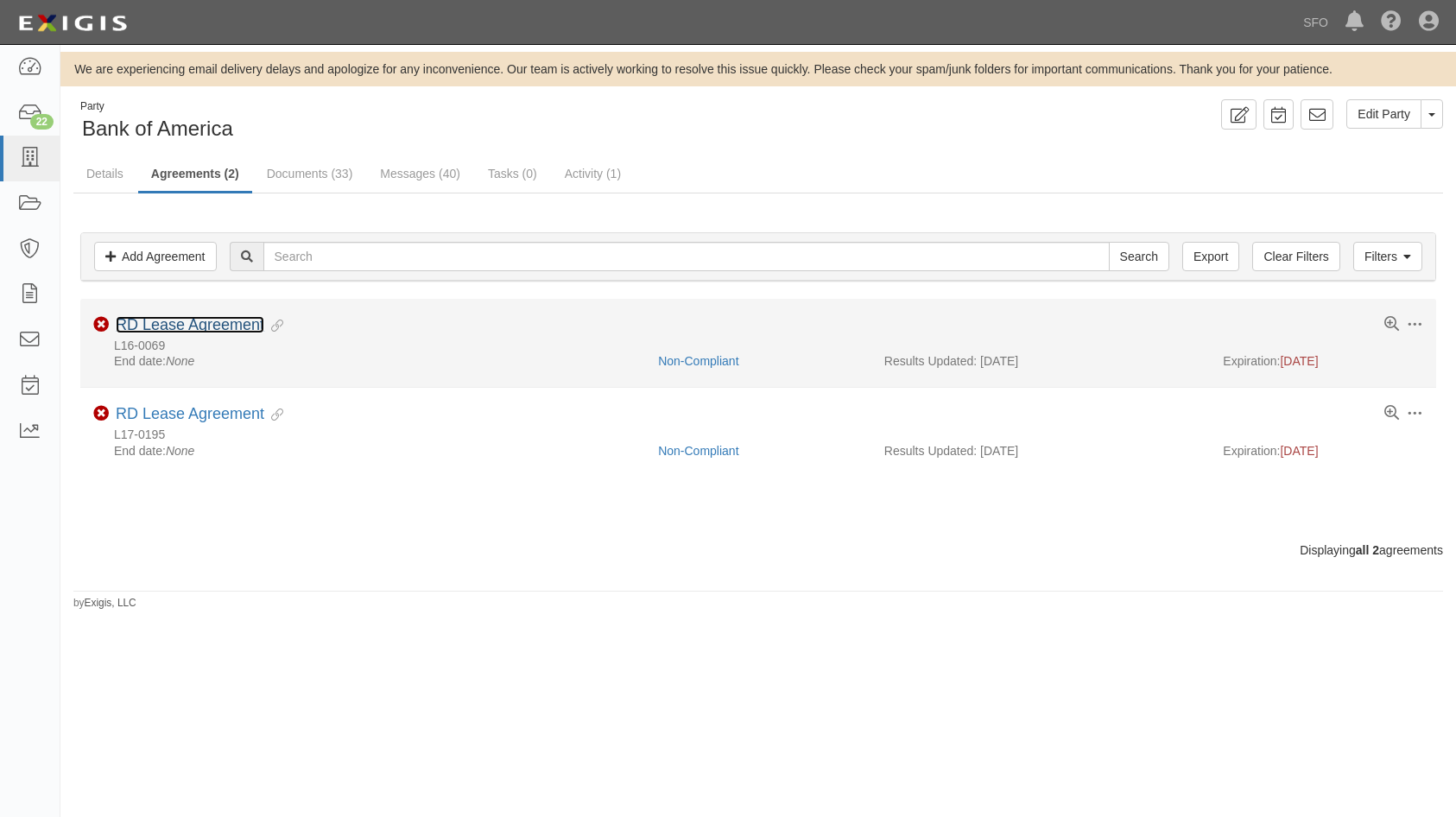
click at [240, 321] on link "RD Lease Agreement" at bounding box center [189, 324] width 148 height 18
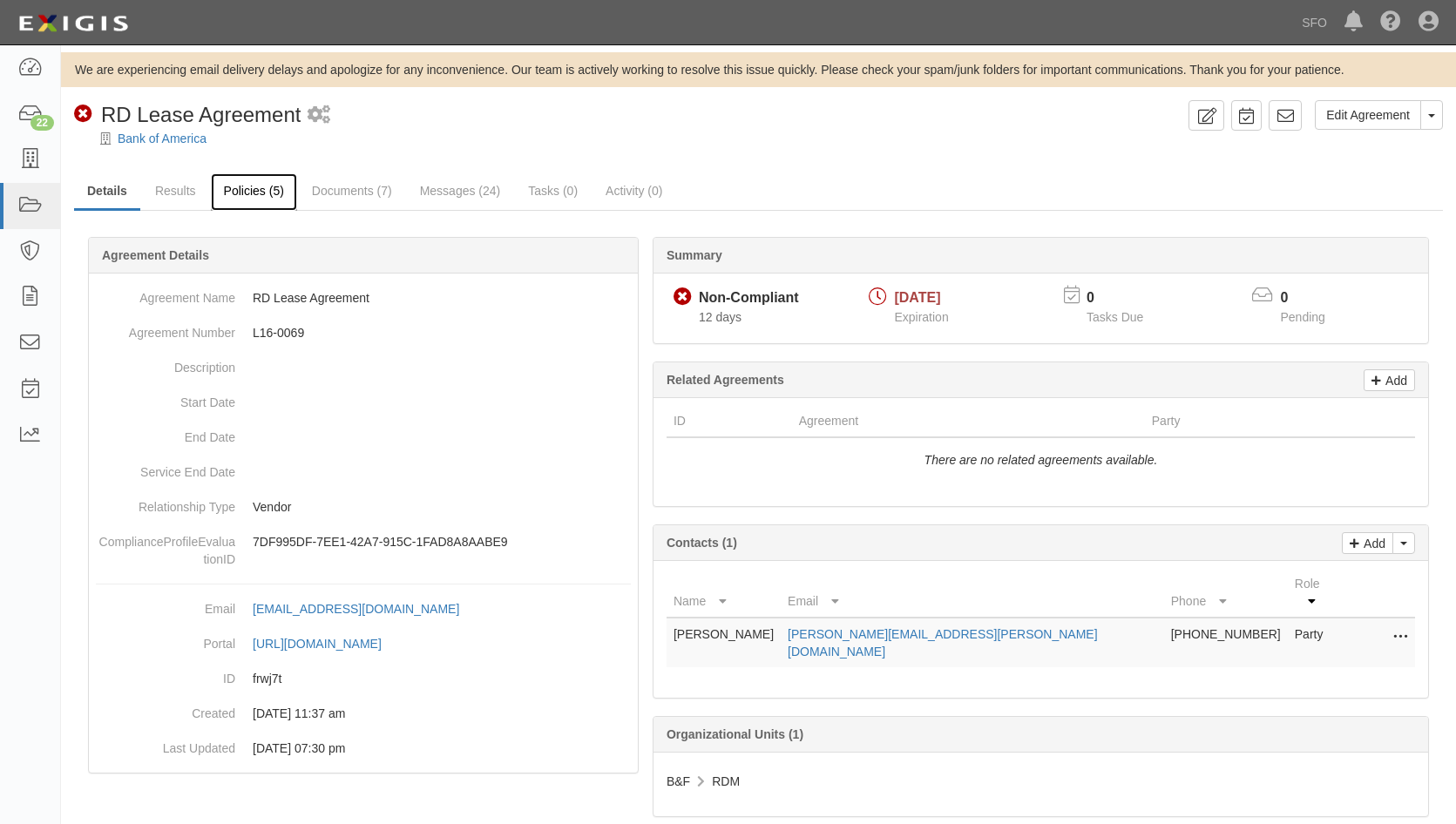
click at [257, 187] on link "Policies (5)" at bounding box center [254, 192] width 86 height 38
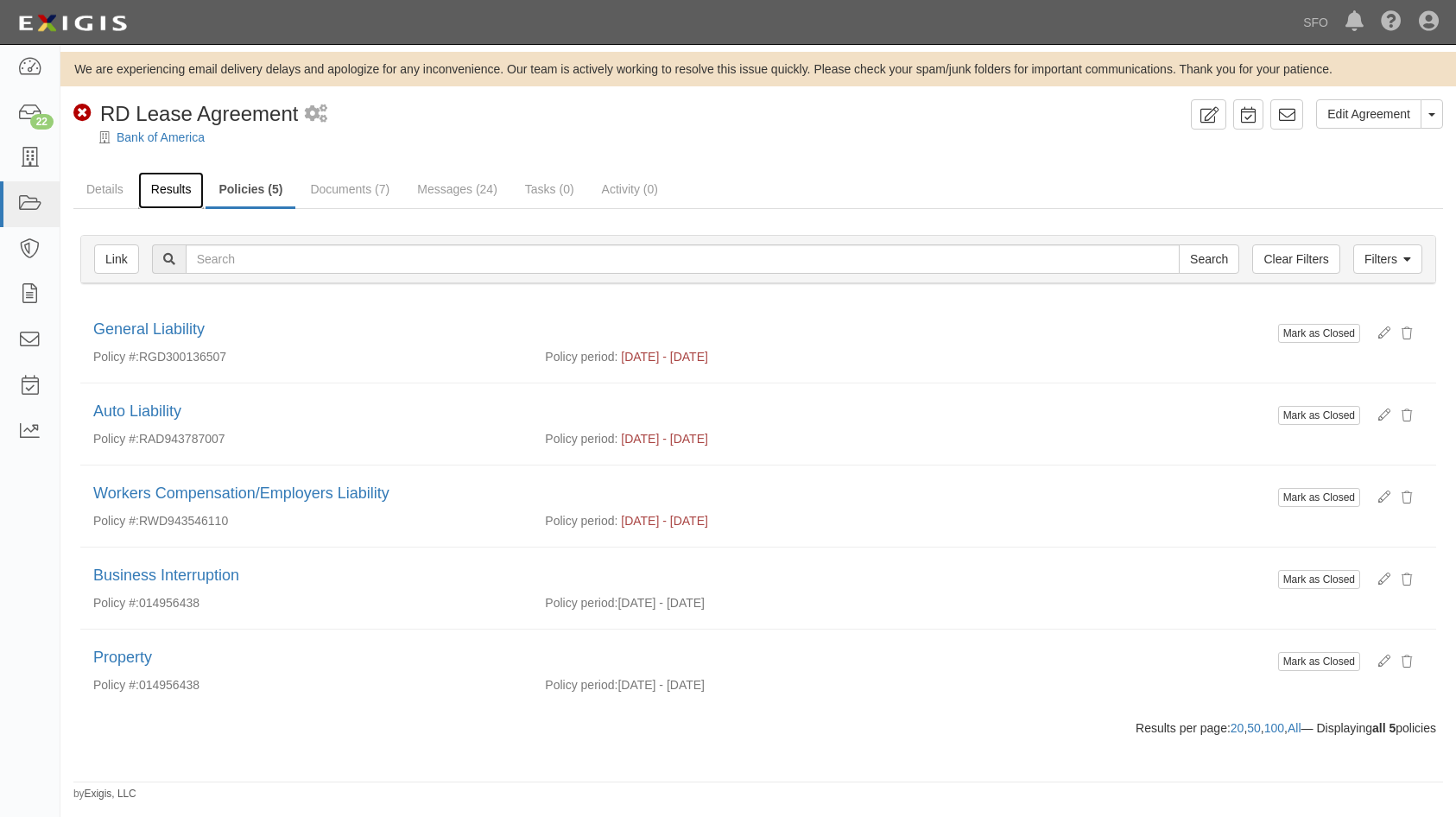
click at [178, 184] on link "Results" at bounding box center [170, 190] width 66 height 37
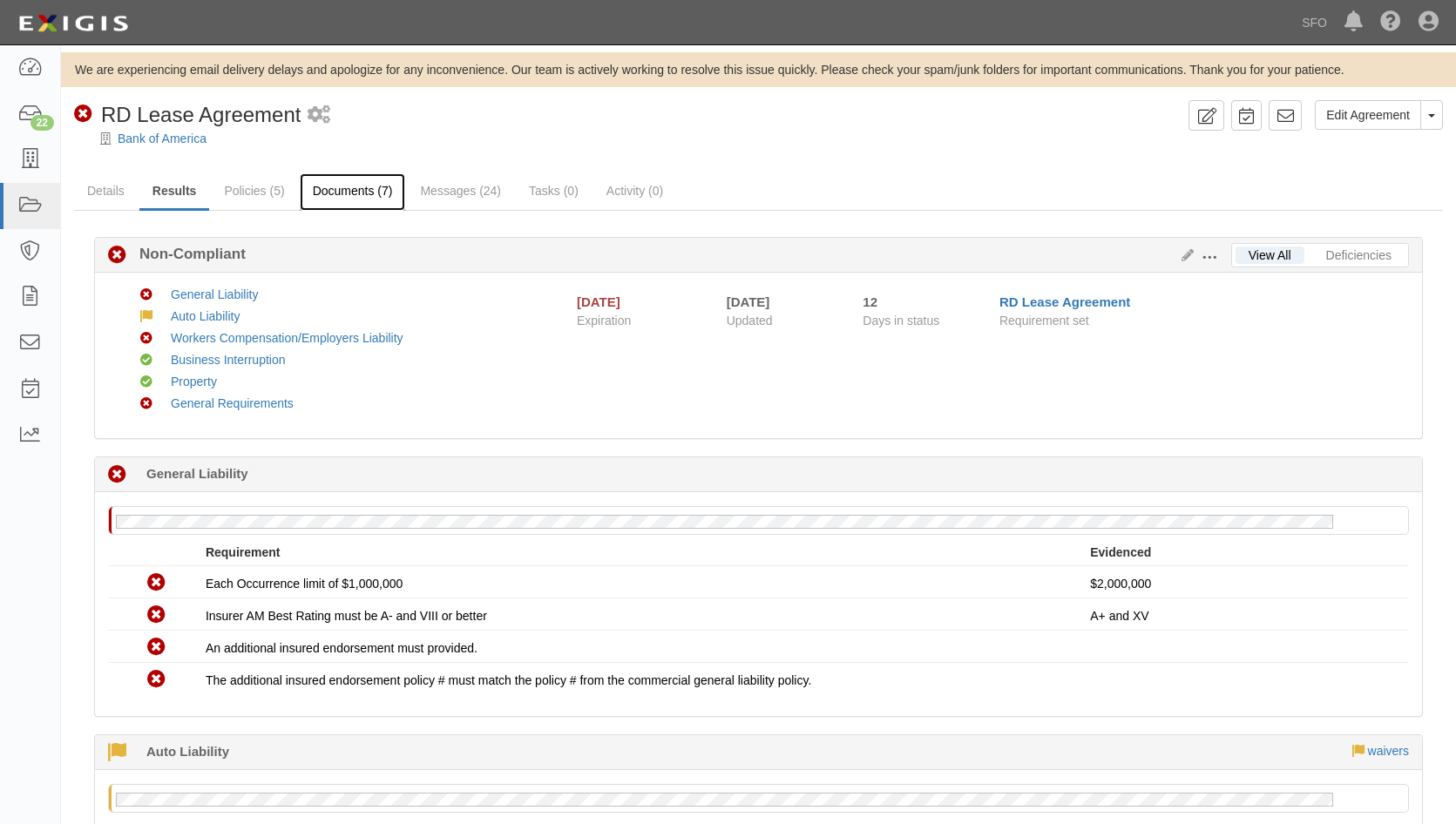
click at [377, 191] on link "Documents (7)" at bounding box center [352, 192] width 106 height 38
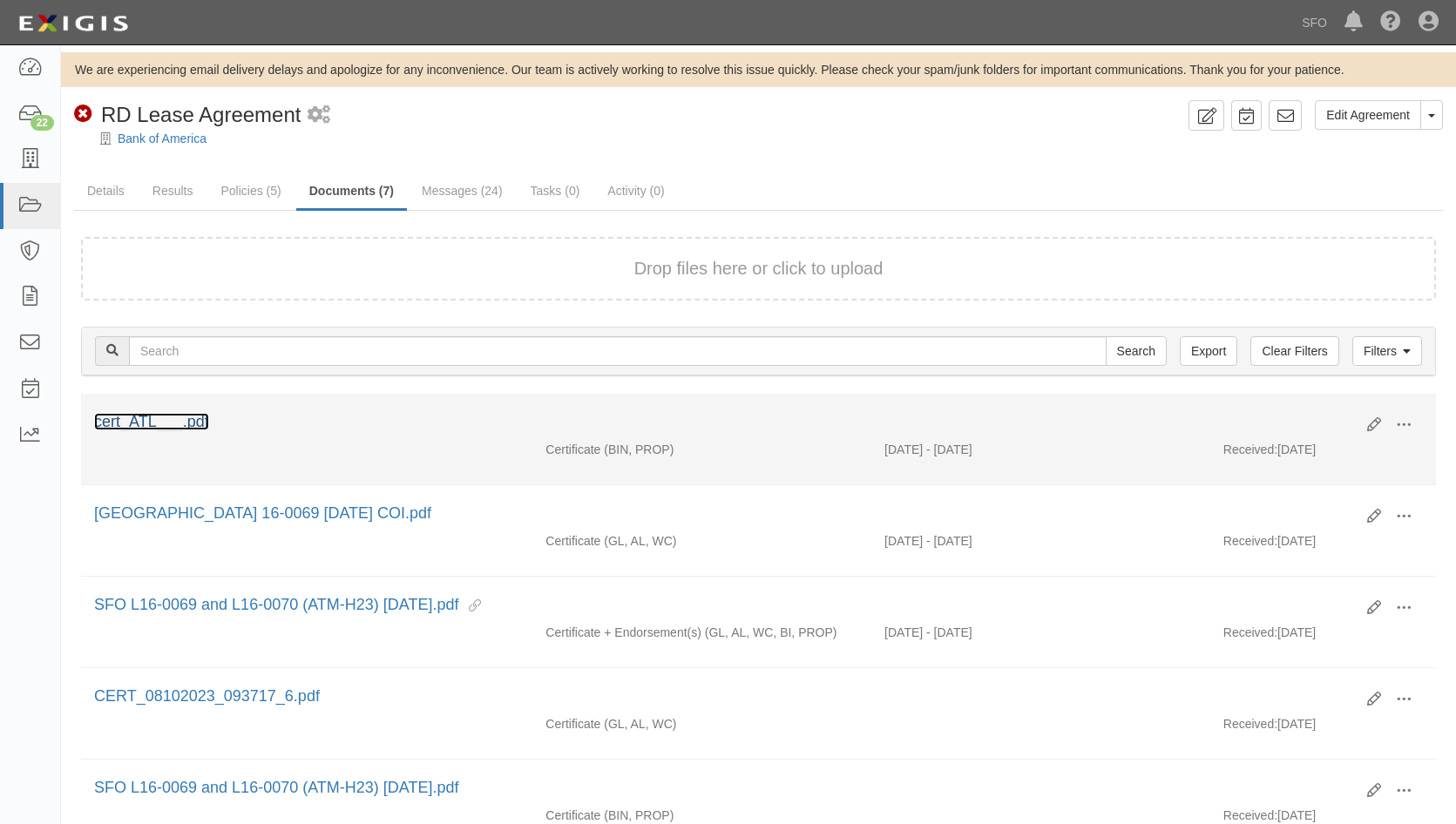
click at [165, 421] on link "cert_ATL___.pdf" at bounding box center [151, 421] width 115 height 18
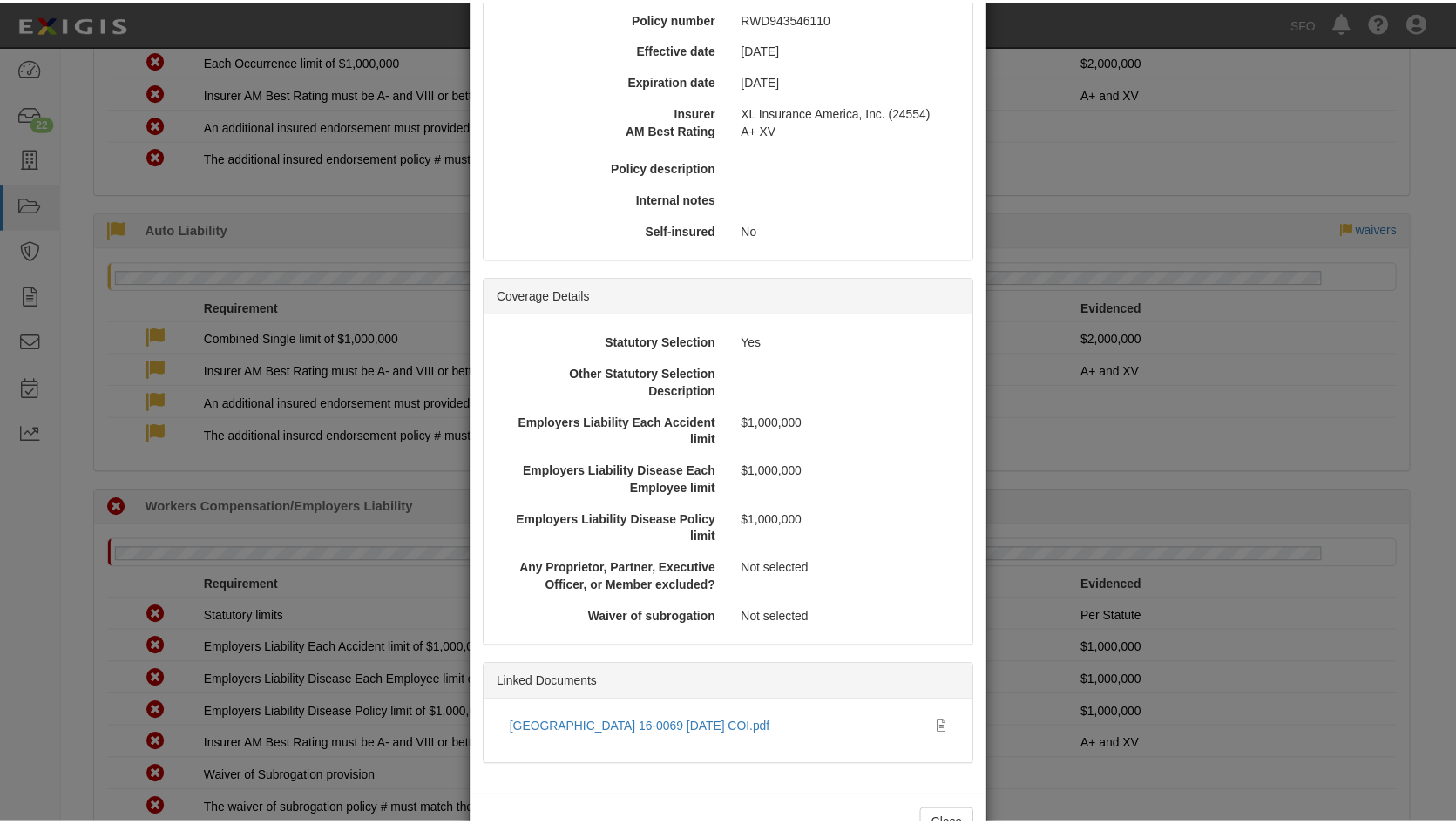
scroll to position [257, 0]
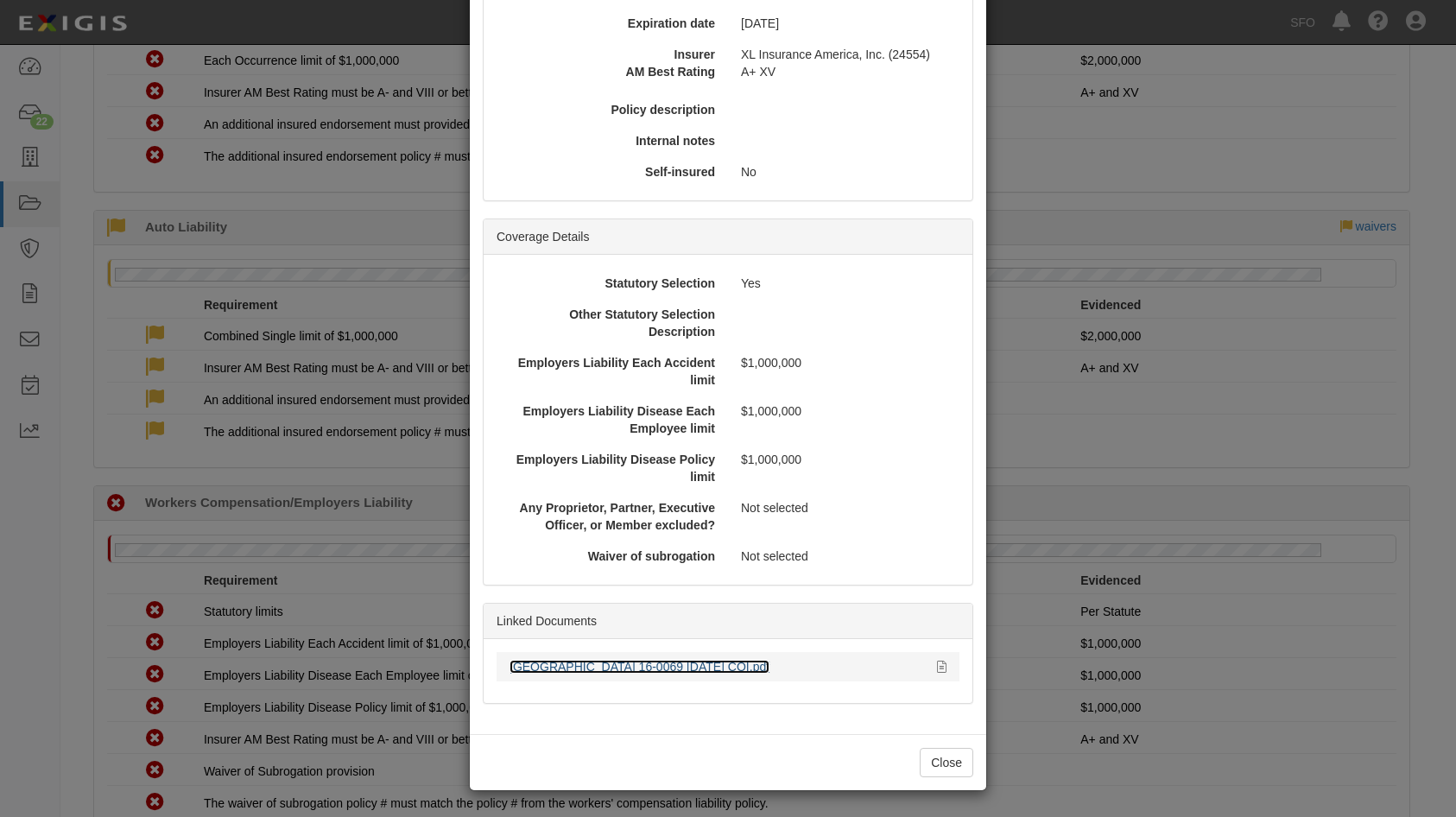
click at [633, 667] on link "San Francisco International Airport 16-0069 7.10.24 COI.pdf" at bounding box center [639, 666] width 260 height 14
click at [960, 760] on button "Close" at bounding box center [946, 763] width 53 height 30
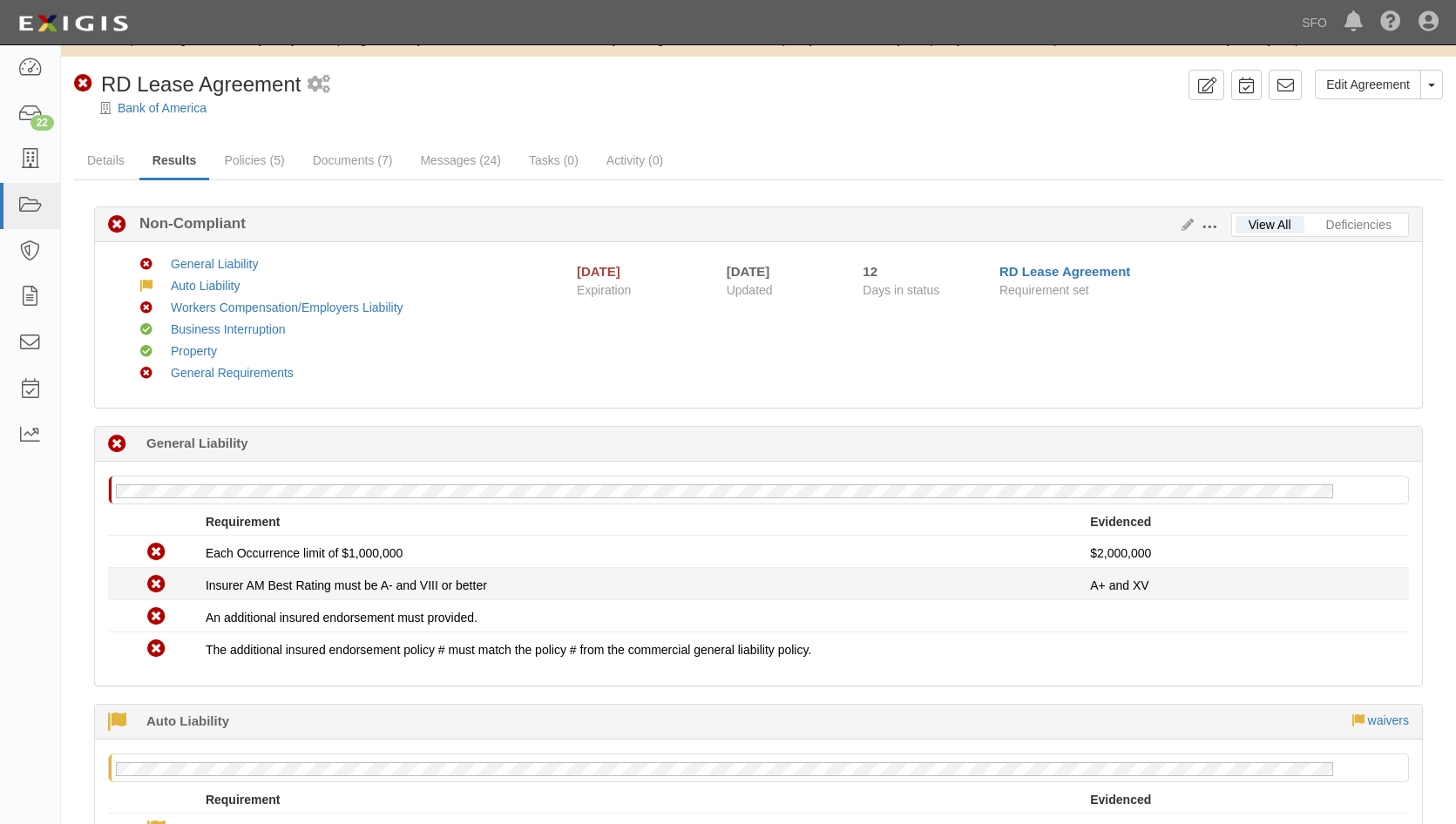
scroll to position [0, 0]
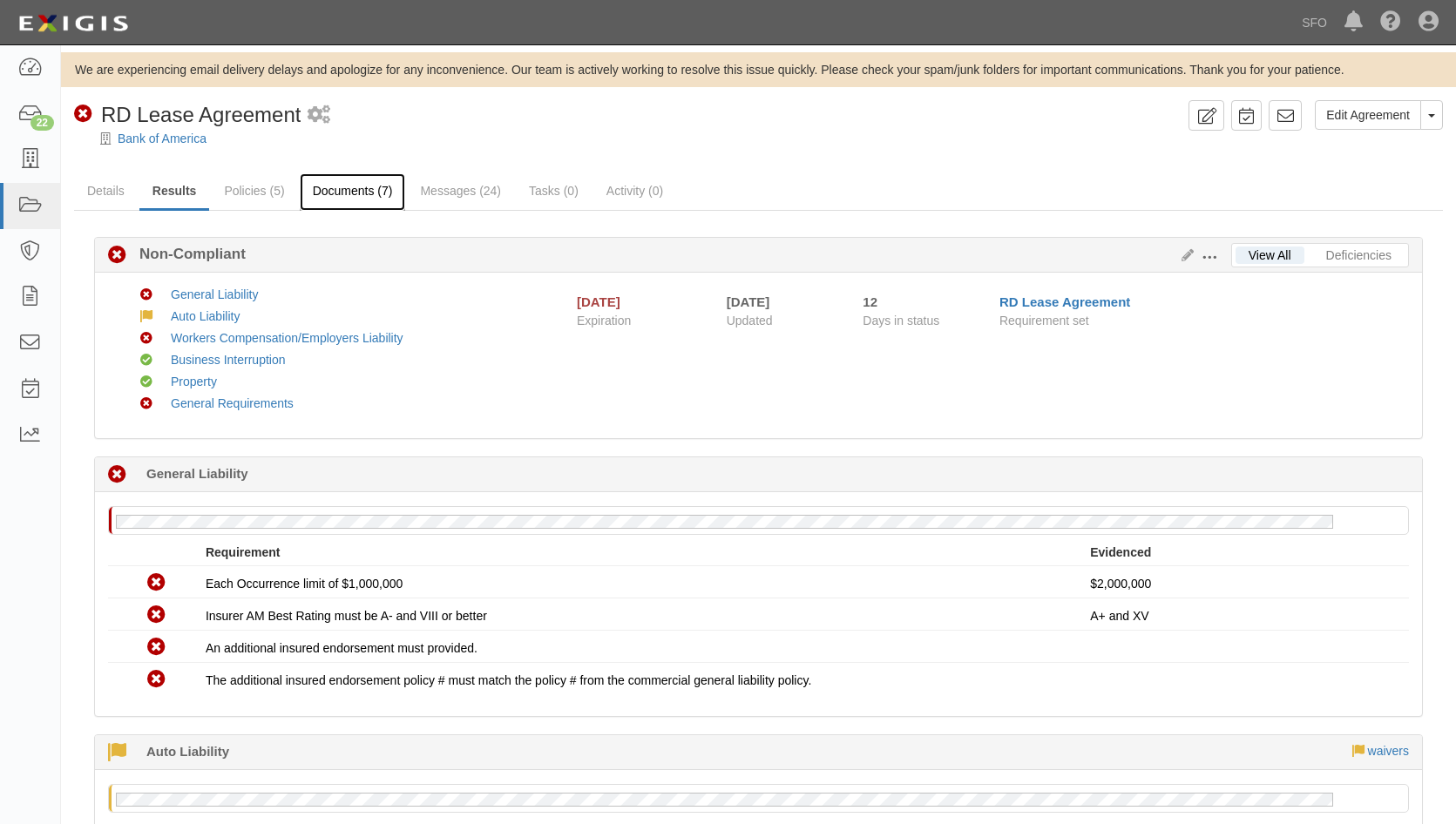
click at [381, 196] on link "Documents (7)" at bounding box center [352, 192] width 106 height 38
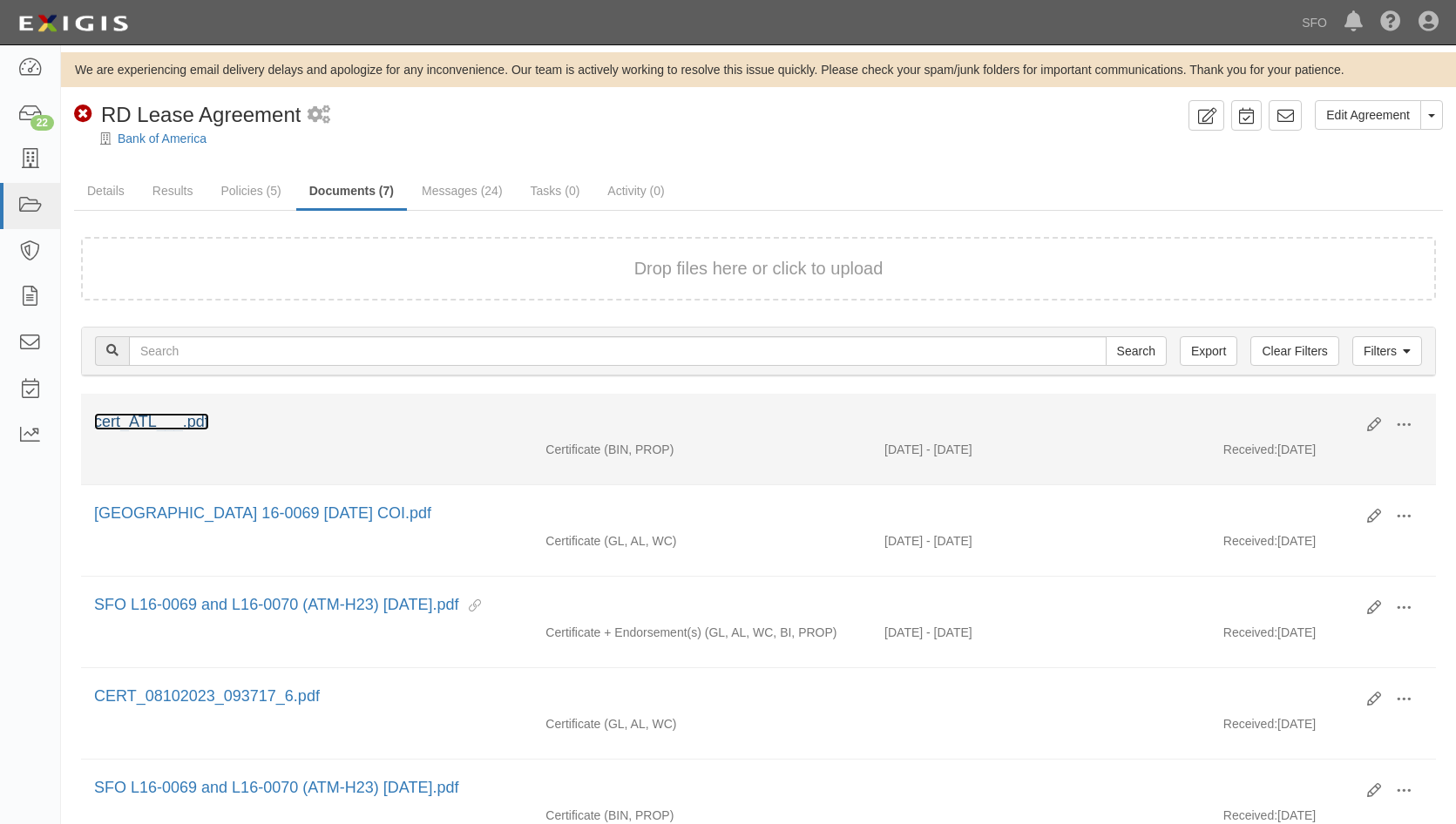
click at [187, 416] on link "cert_ATL___.pdf" at bounding box center [151, 421] width 115 height 18
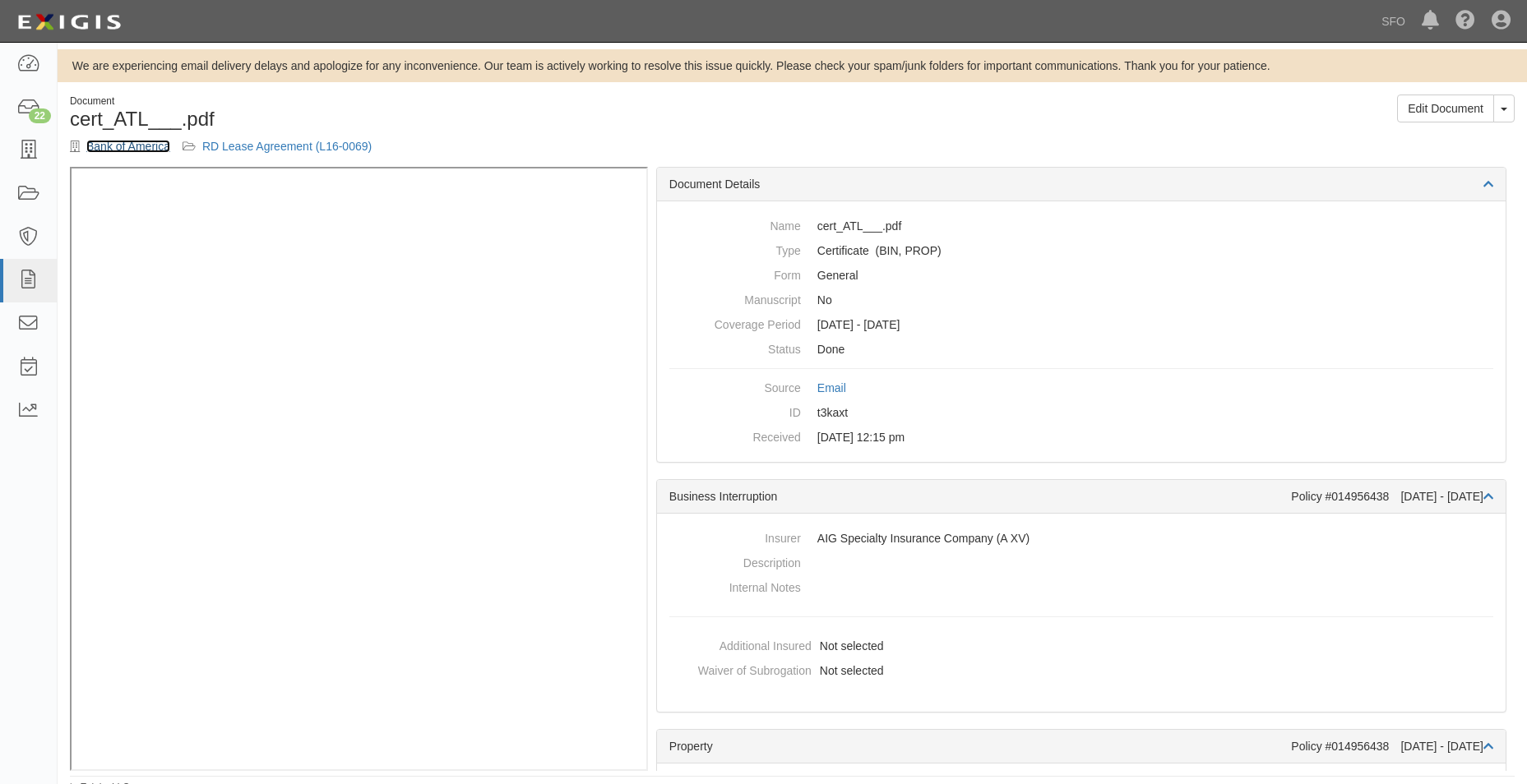
click at [138, 141] on link "Bank of America" at bounding box center [128, 146] width 84 height 13
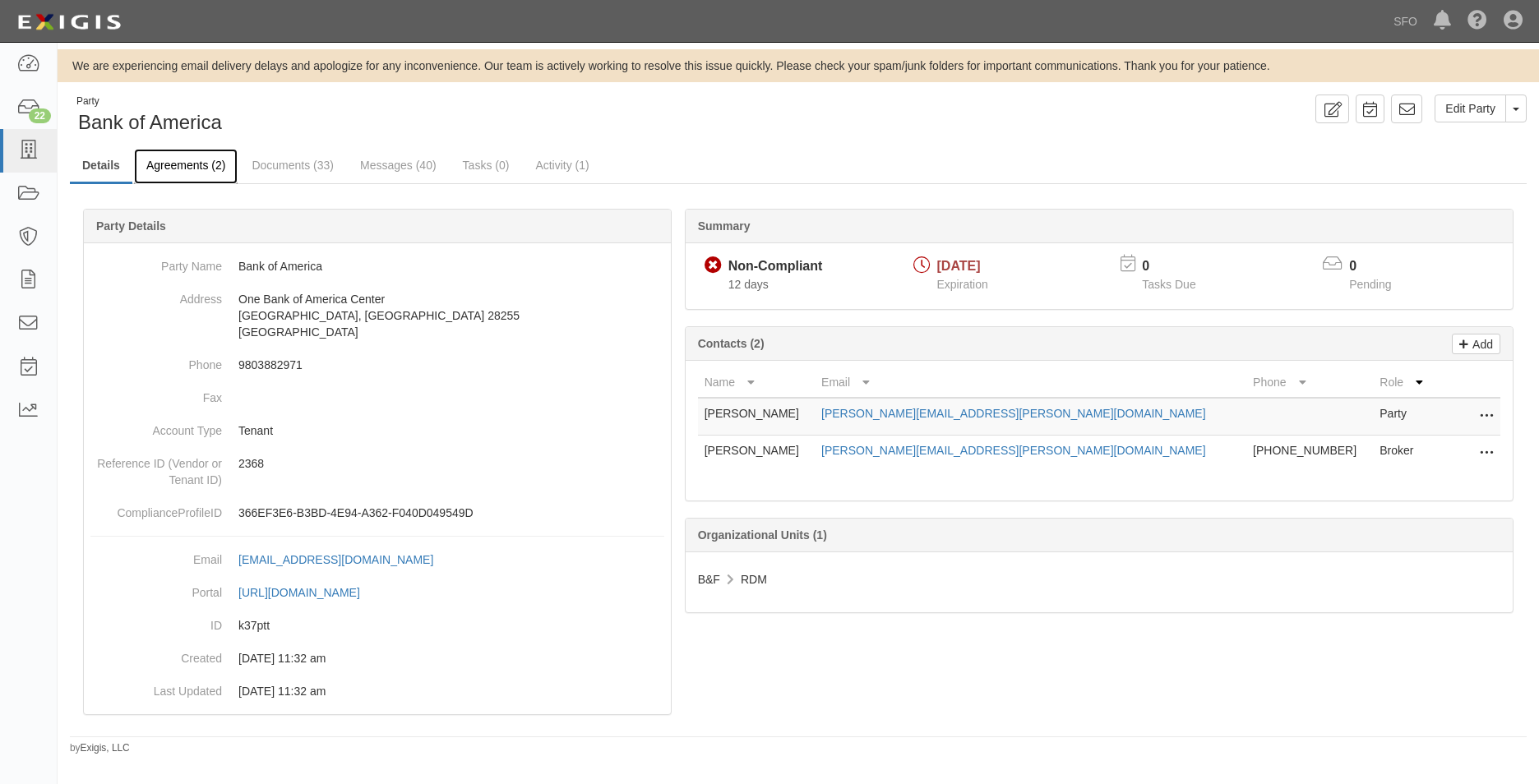
click at [171, 160] on link "Agreements (2)" at bounding box center [185, 167] width 104 height 35
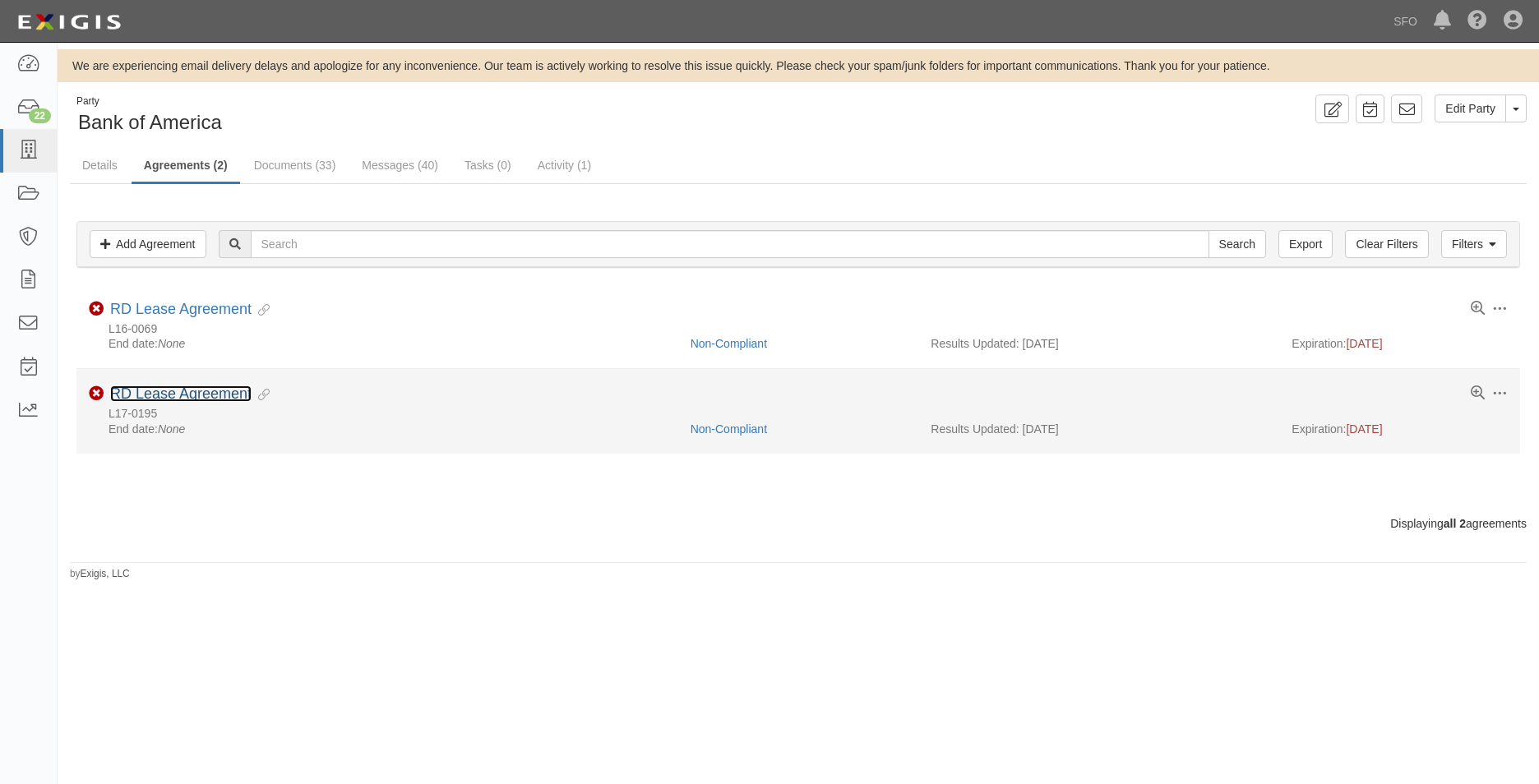
click at [224, 396] on link "RD Lease Agreement" at bounding box center [180, 394] width 141 height 17
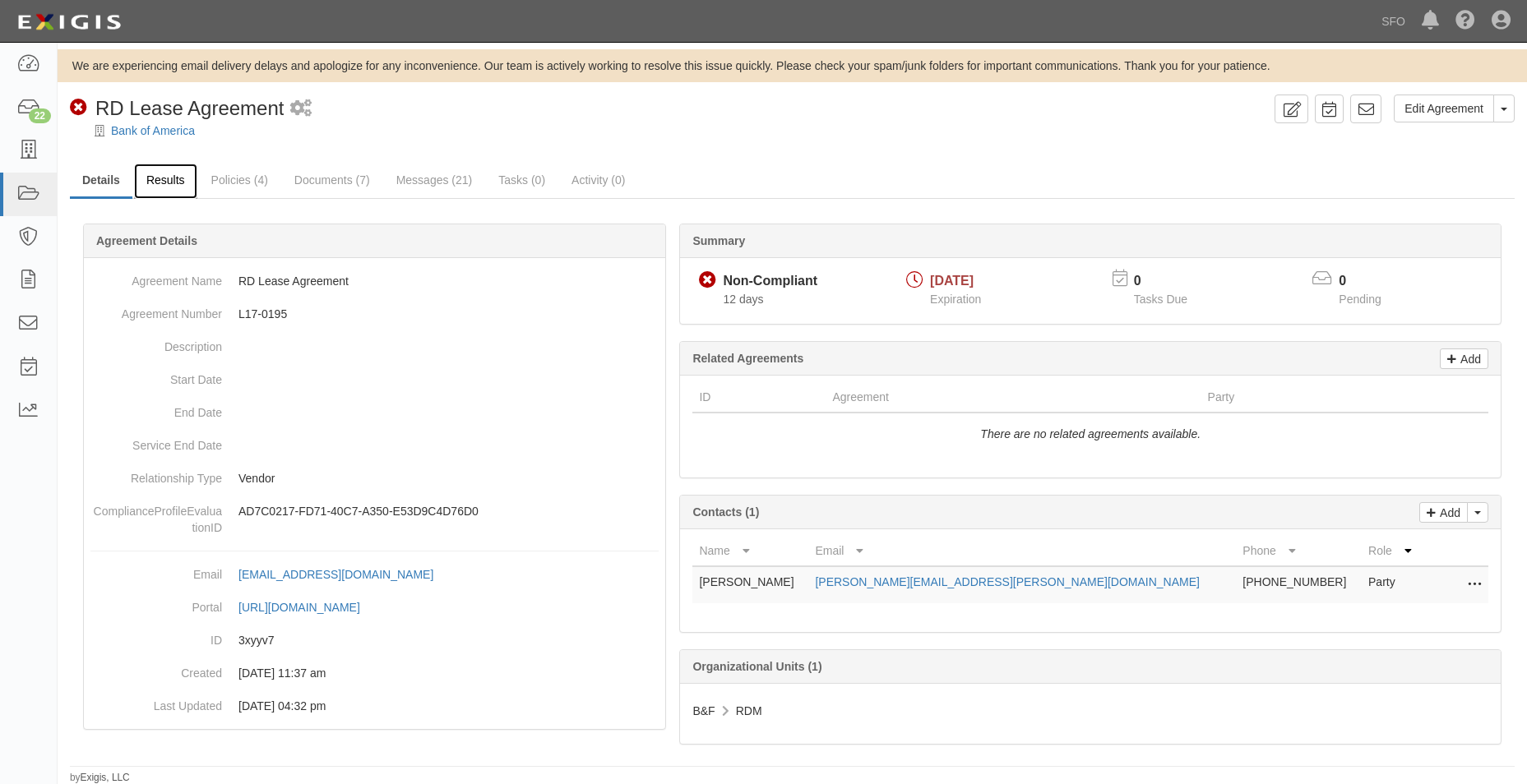
click at [172, 182] on link "Results" at bounding box center [165, 181] width 63 height 35
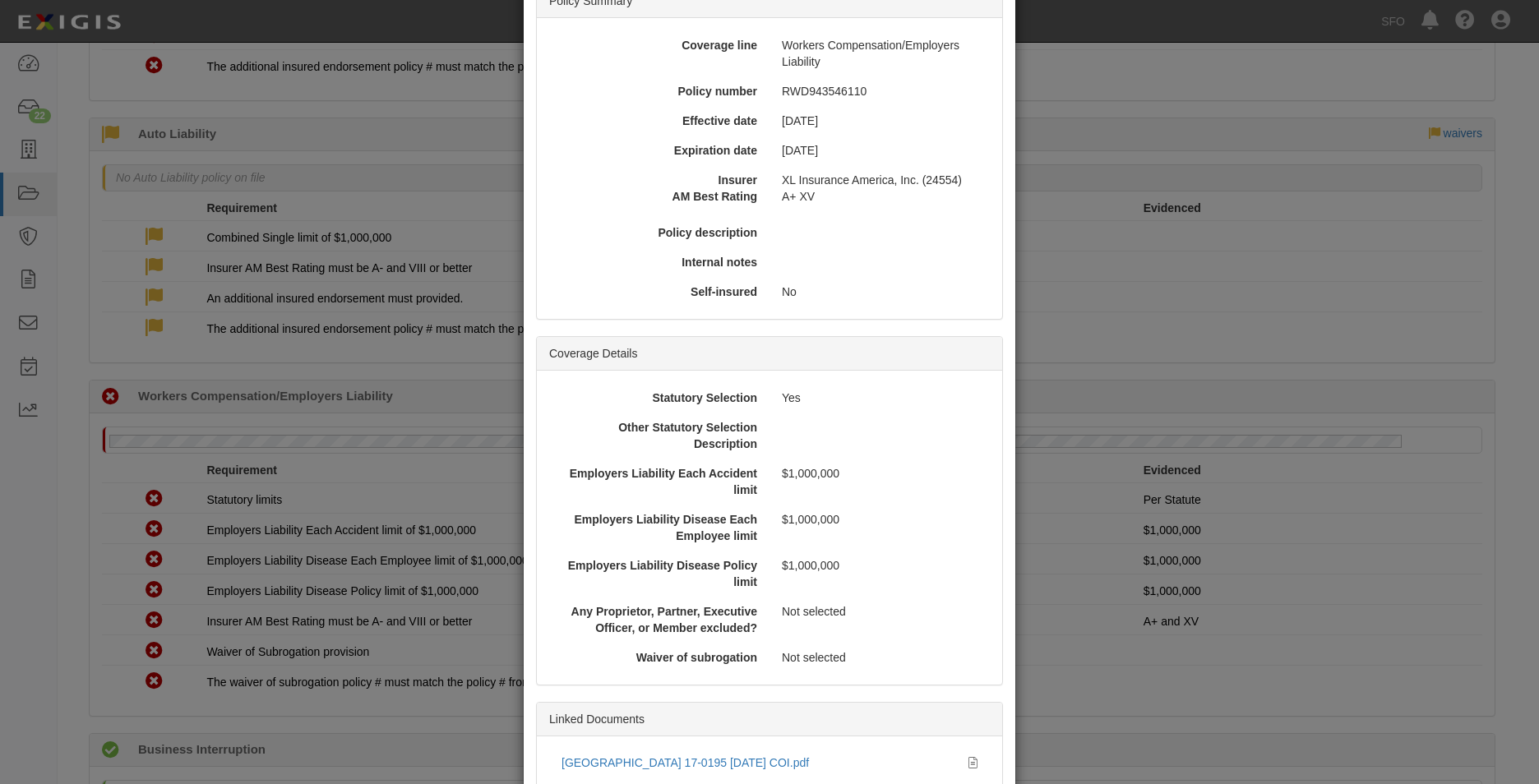
scroll to position [235, 0]
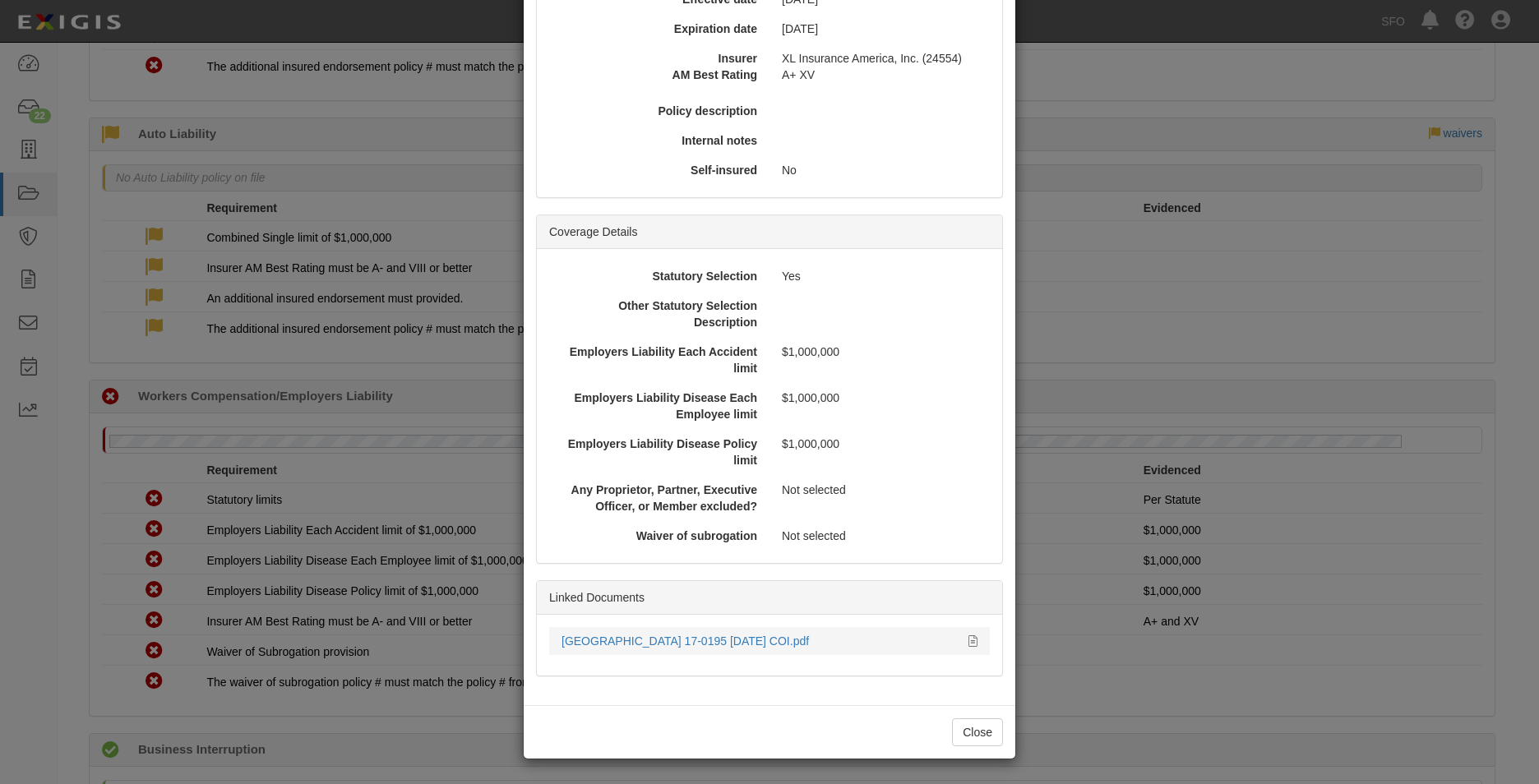
click at [806, 650] on li "San Francisco International Airport 17-0195 7.10.24 COI.pdf" at bounding box center [769, 641] width 441 height 28
click at [805, 648] on div "San Francisco International Airport 17-0195 7.10.24 COI.pdf" at bounding box center [758, 641] width 395 height 17
click at [805, 645] on link "San Francisco International Airport 17-0195 7.10.24 COI.pdf" at bounding box center [685, 641] width 247 height 13
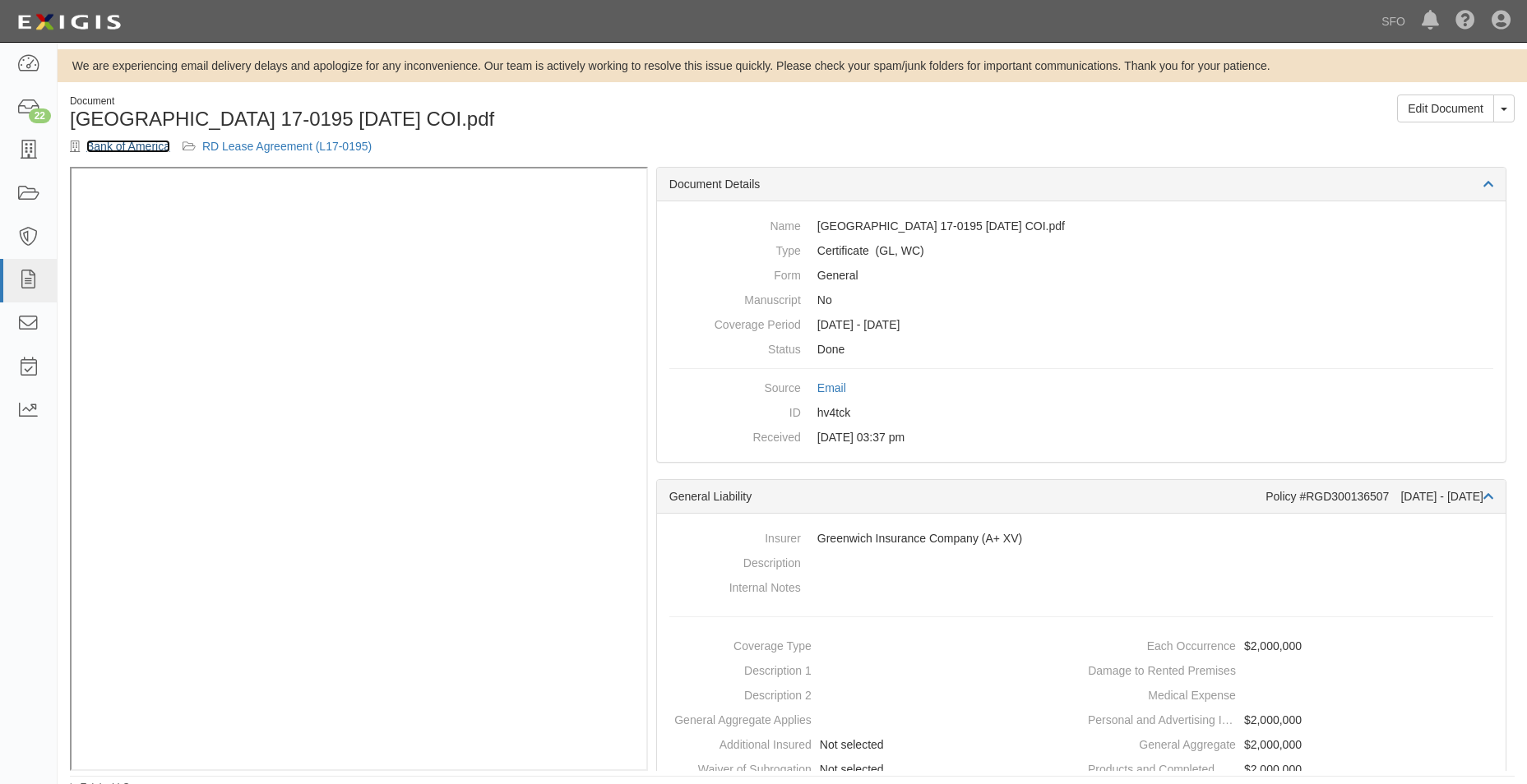
click at [160, 146] on link "Bank of America" at bounding box center [128, 146] width 84 height 13
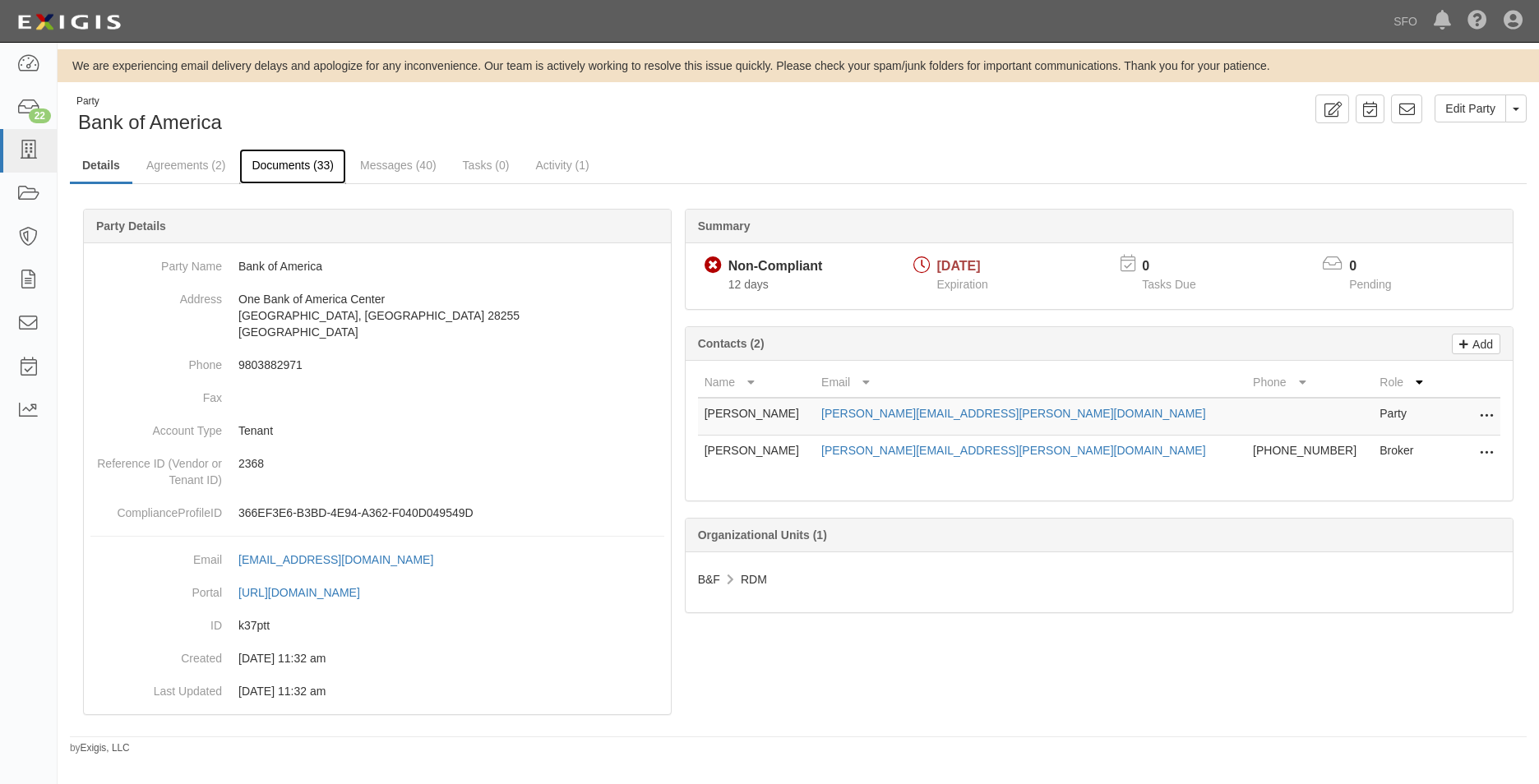
click at [307, 156] on link "Documents (33)" at bounding box center [293, 167] width 106 height 35
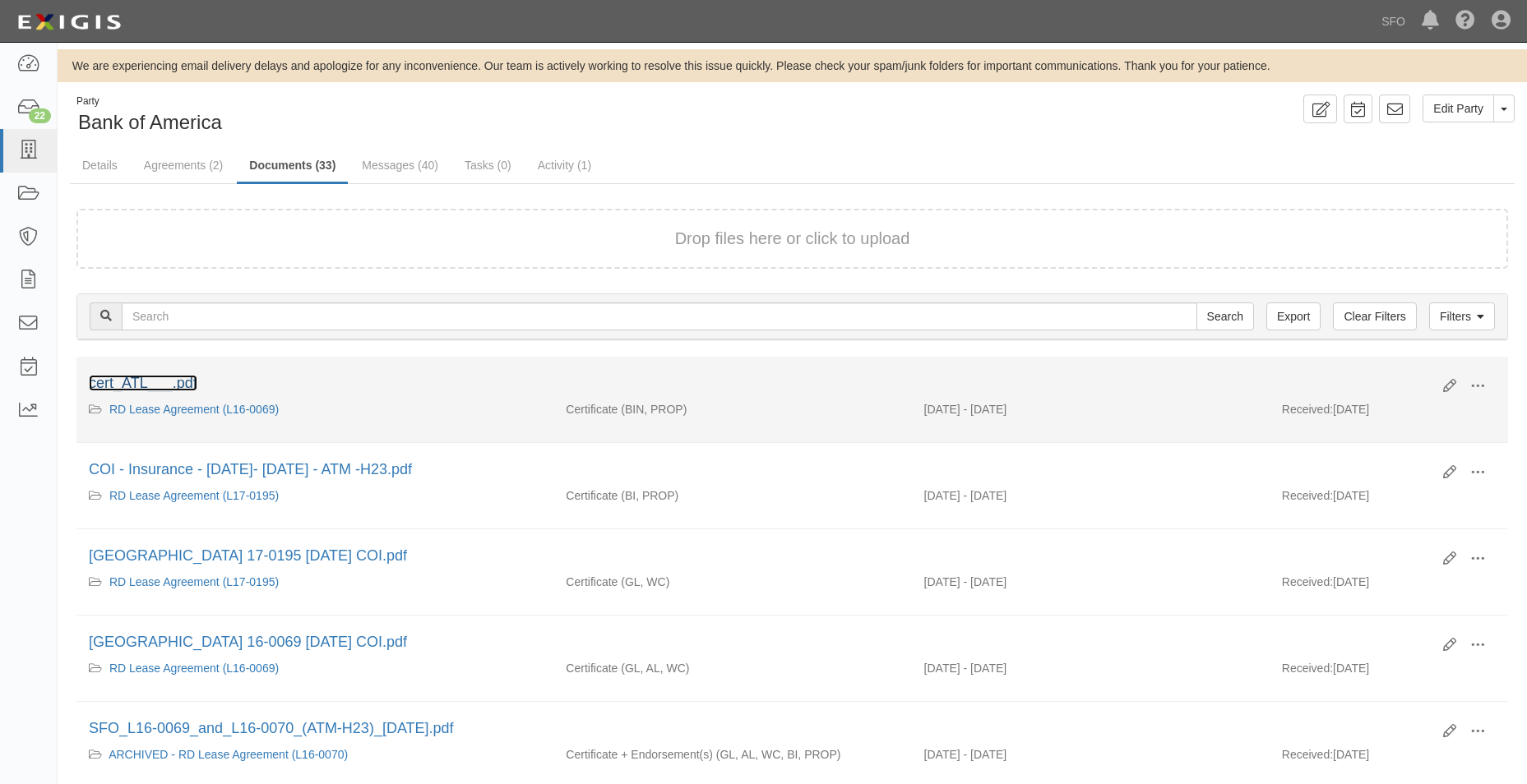
click at [172, 384] on link "cert_ATL___.pdf" at bounding box center [143, 383] width 108 height 17
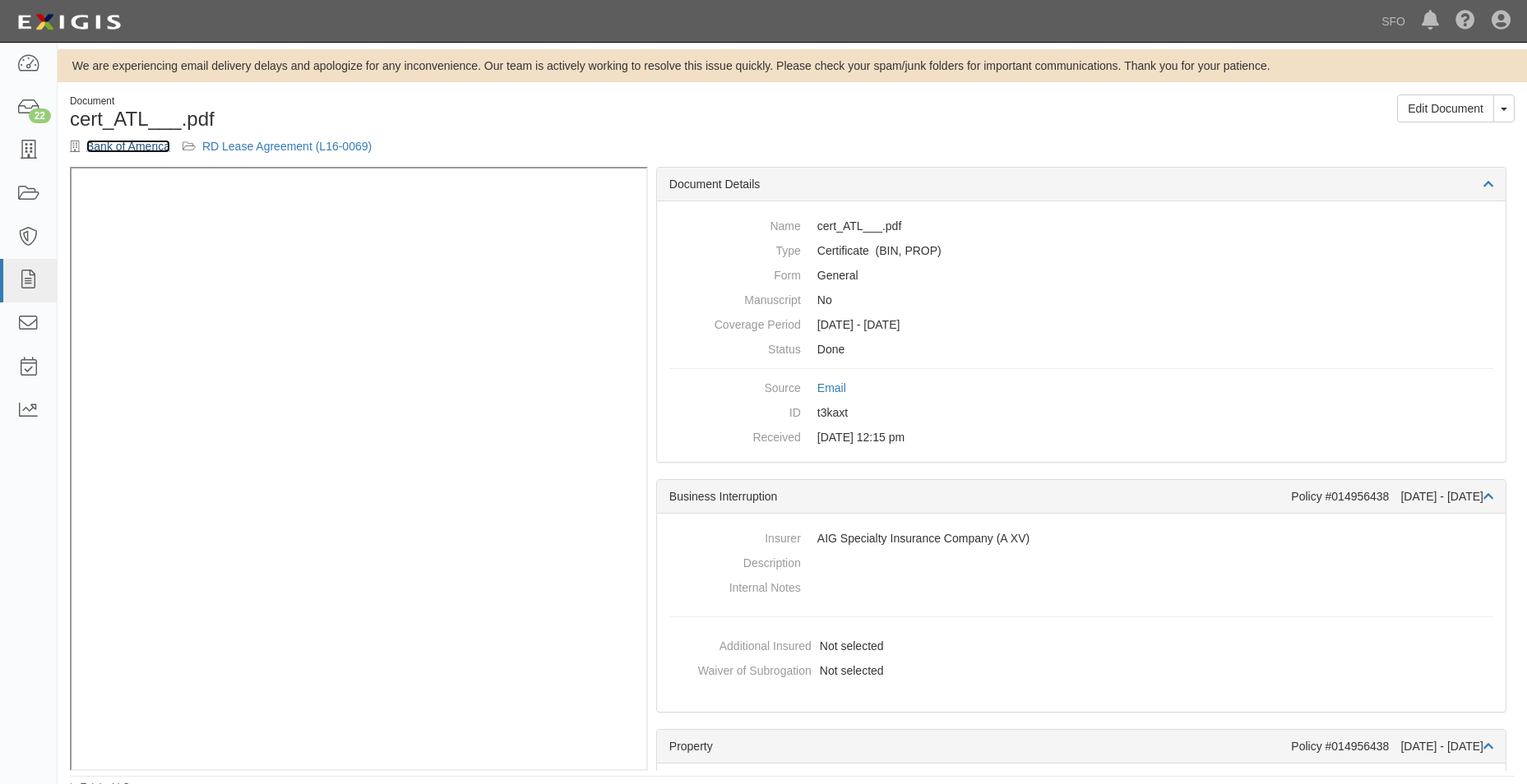
click at [163, 151] on link "Bank of America" at bounding box center [128, 146] width 84 height 13
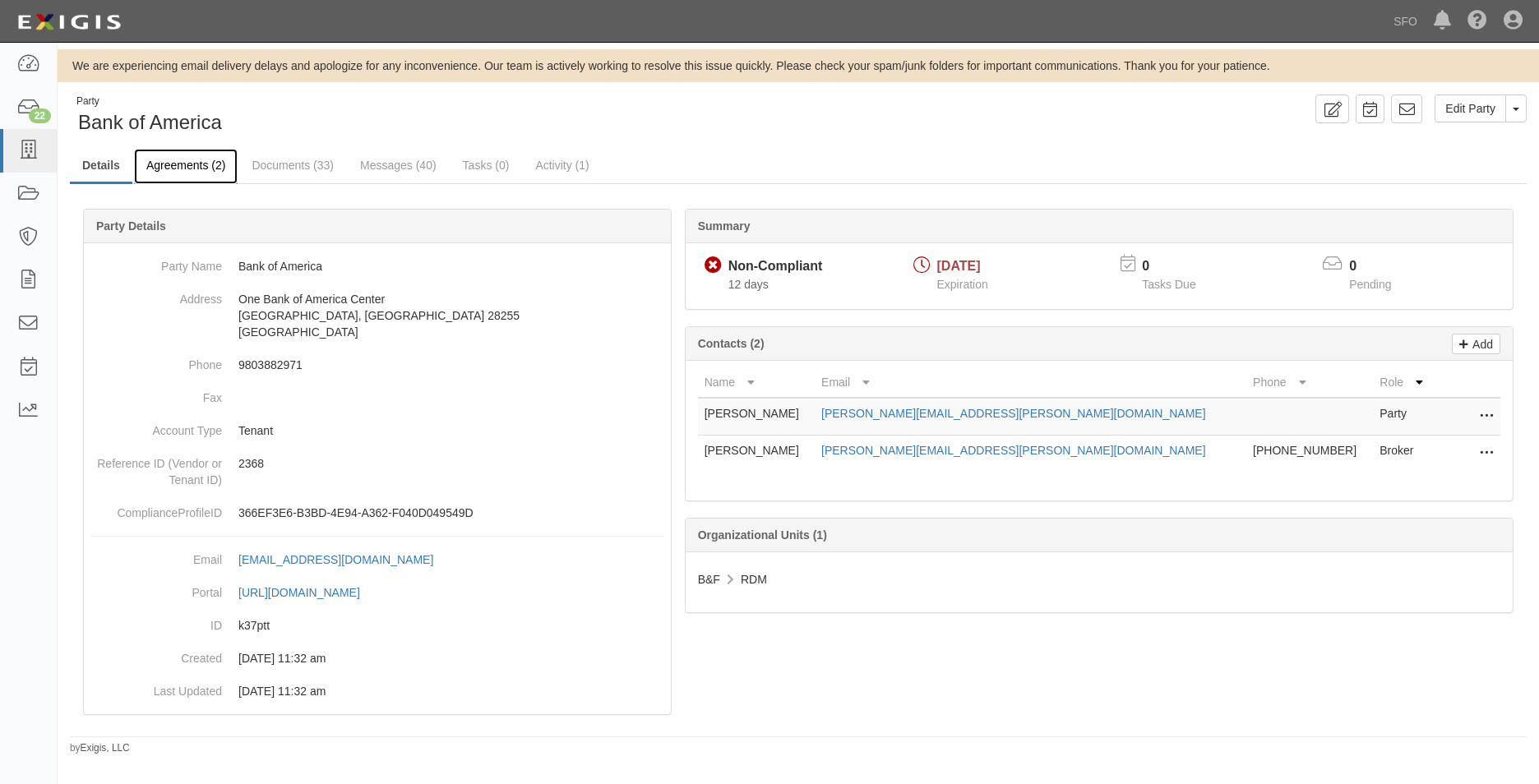
click at [195, 158] on link "Agreements (2)" at bounding box center [185, 167] width 104 height 35
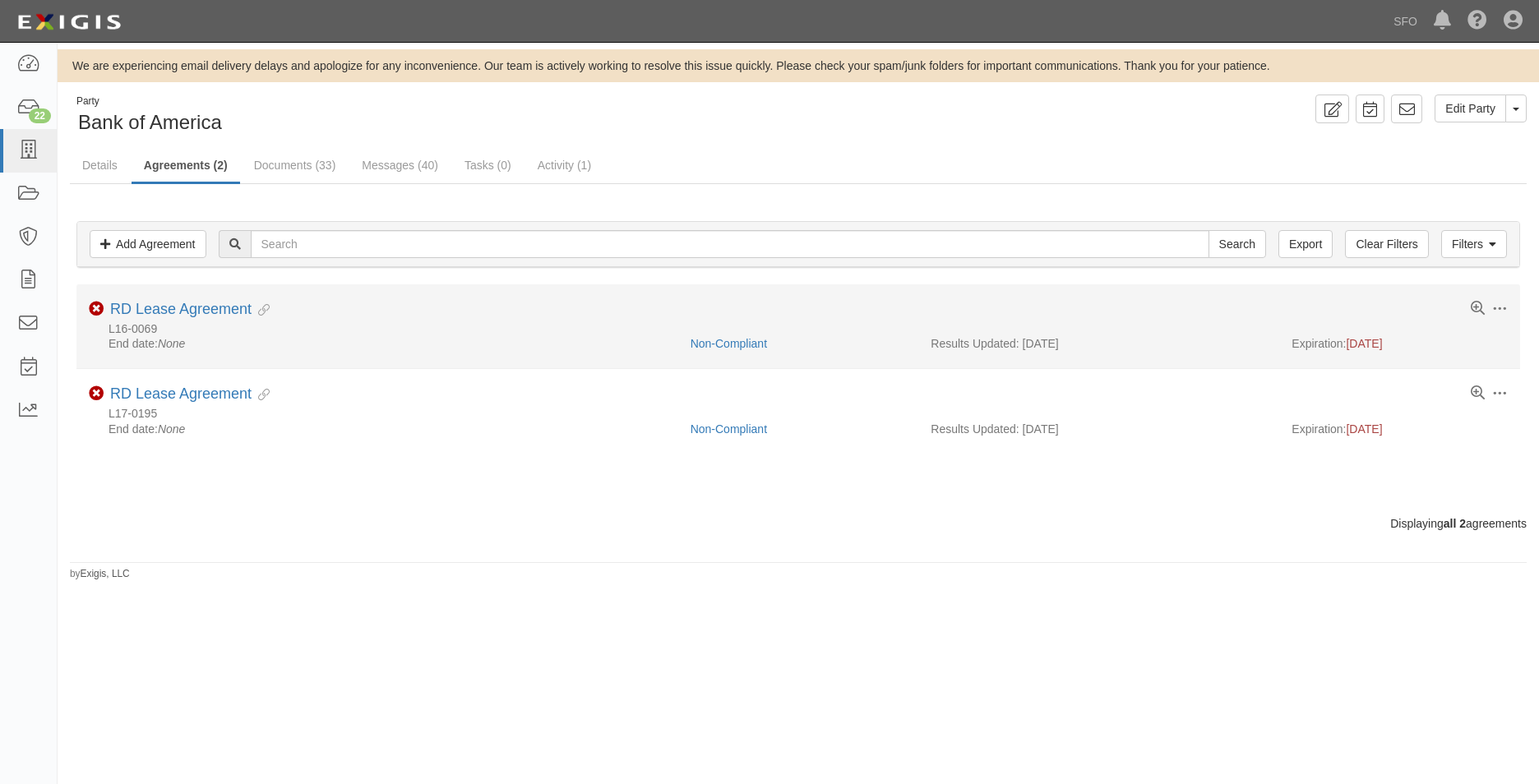
click at [223, 324] on div "L16-0069" at bounding box center [798, 329] width 1419 height 14
click at [219, 311] on link "RD Lease Agreement" at bounding box center [180, 309] width 141 height 17
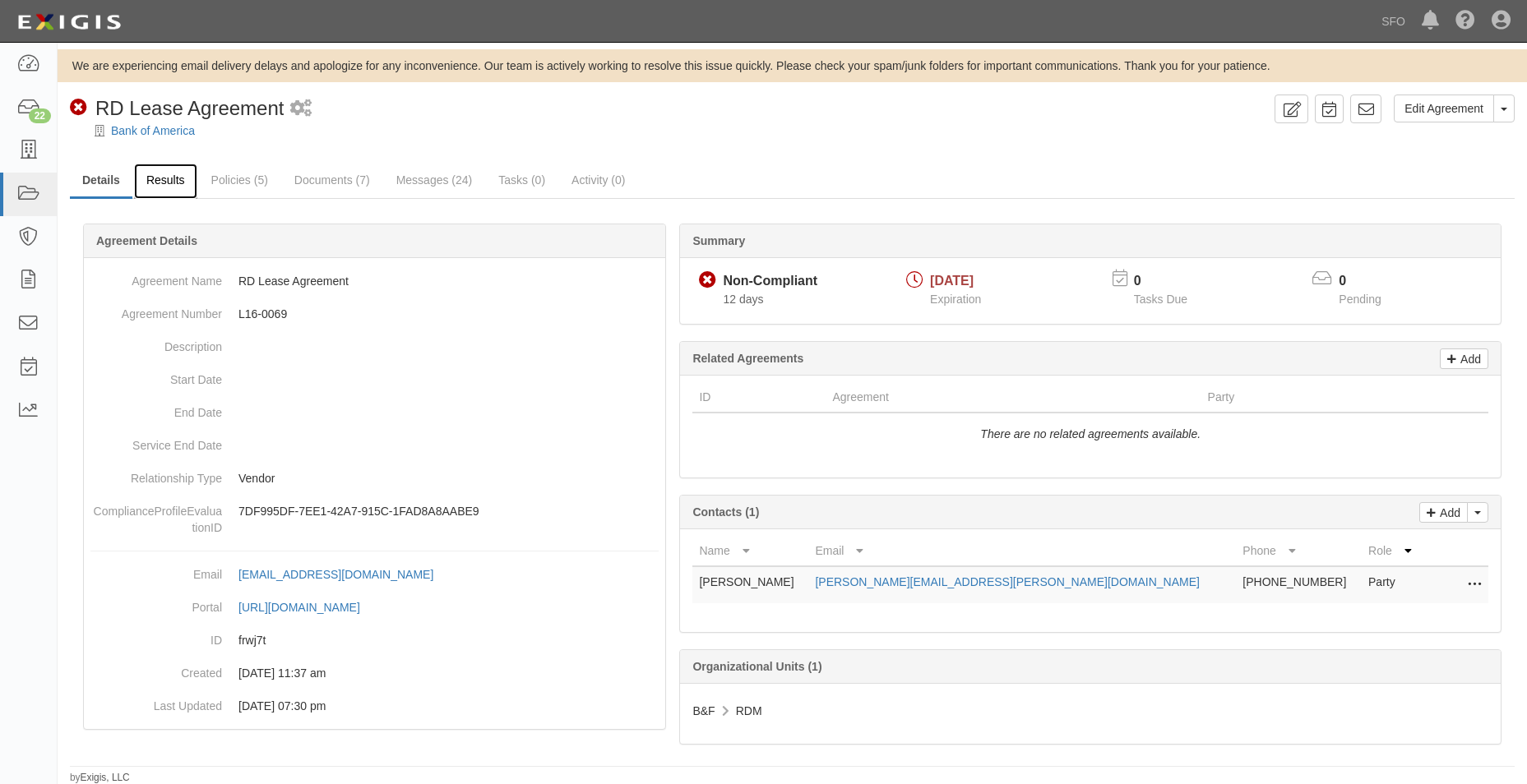
click at [176, 187] on link "Results" at bounding box center [165, 181] width 63 height 35
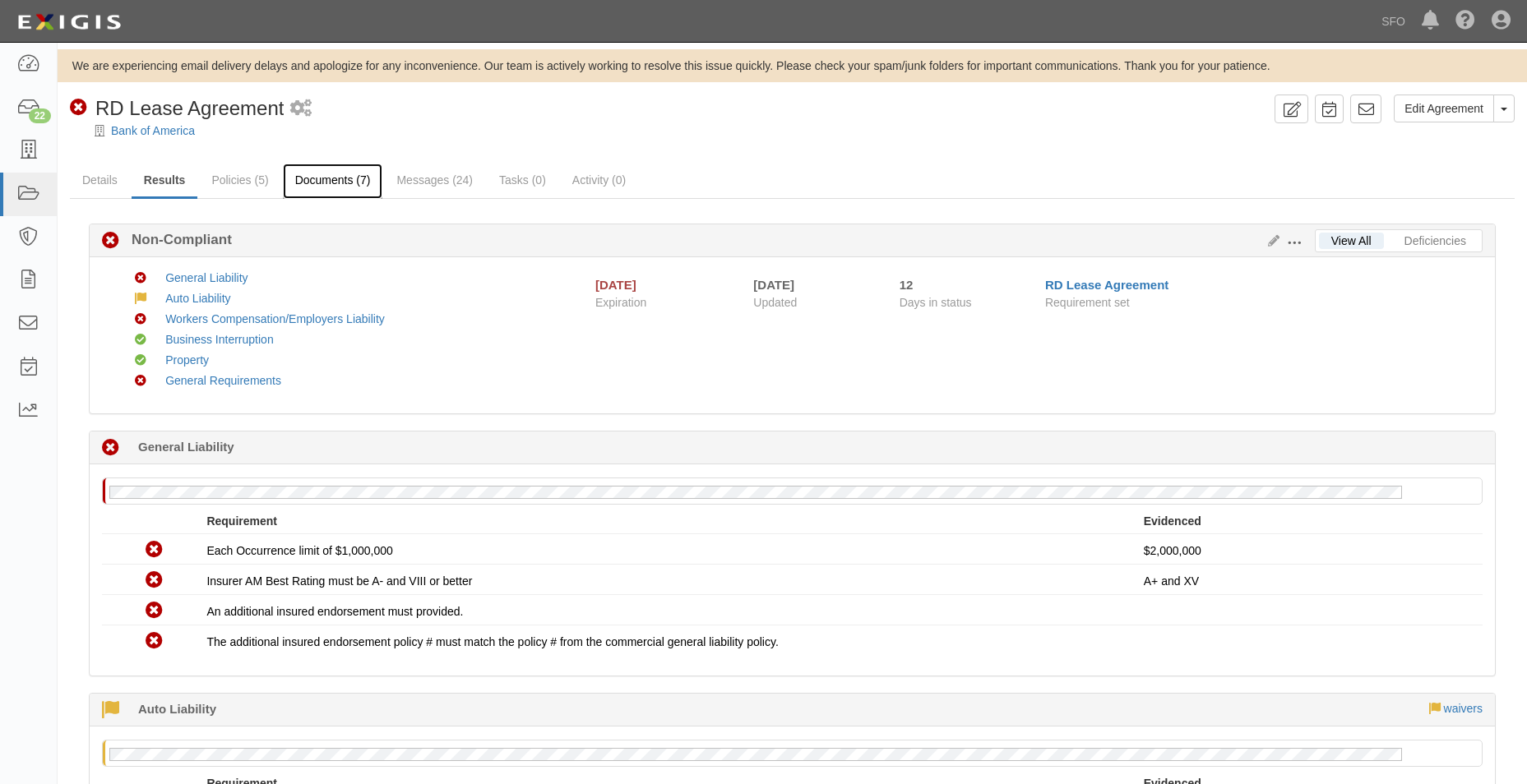
click at [324, 175] on link "Documents (7)" at bounding box center [333, 181] width 100 height 35
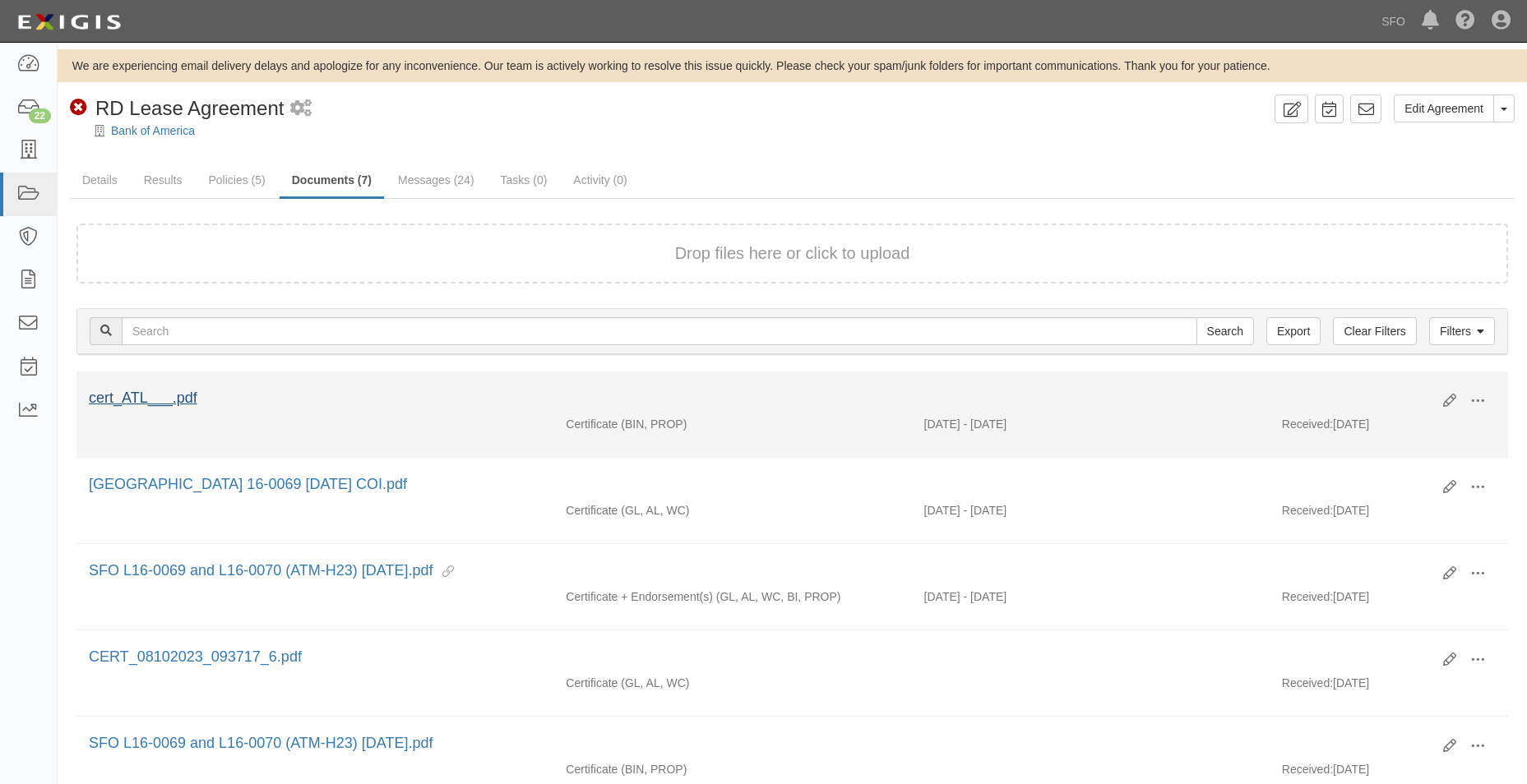
drag, startPoint x: 176, startPoint y: 409, endPoint x: 166, endPoint y: 393, distance: 18.9
click at [175, 409] on div "cert_ATL___.pdf" at bounding box center [760, 398] width 1342 height 21
click at [166, 393] on link "cert_ATL___.pdf" at bounding box center [143, 397] width 108 height 17
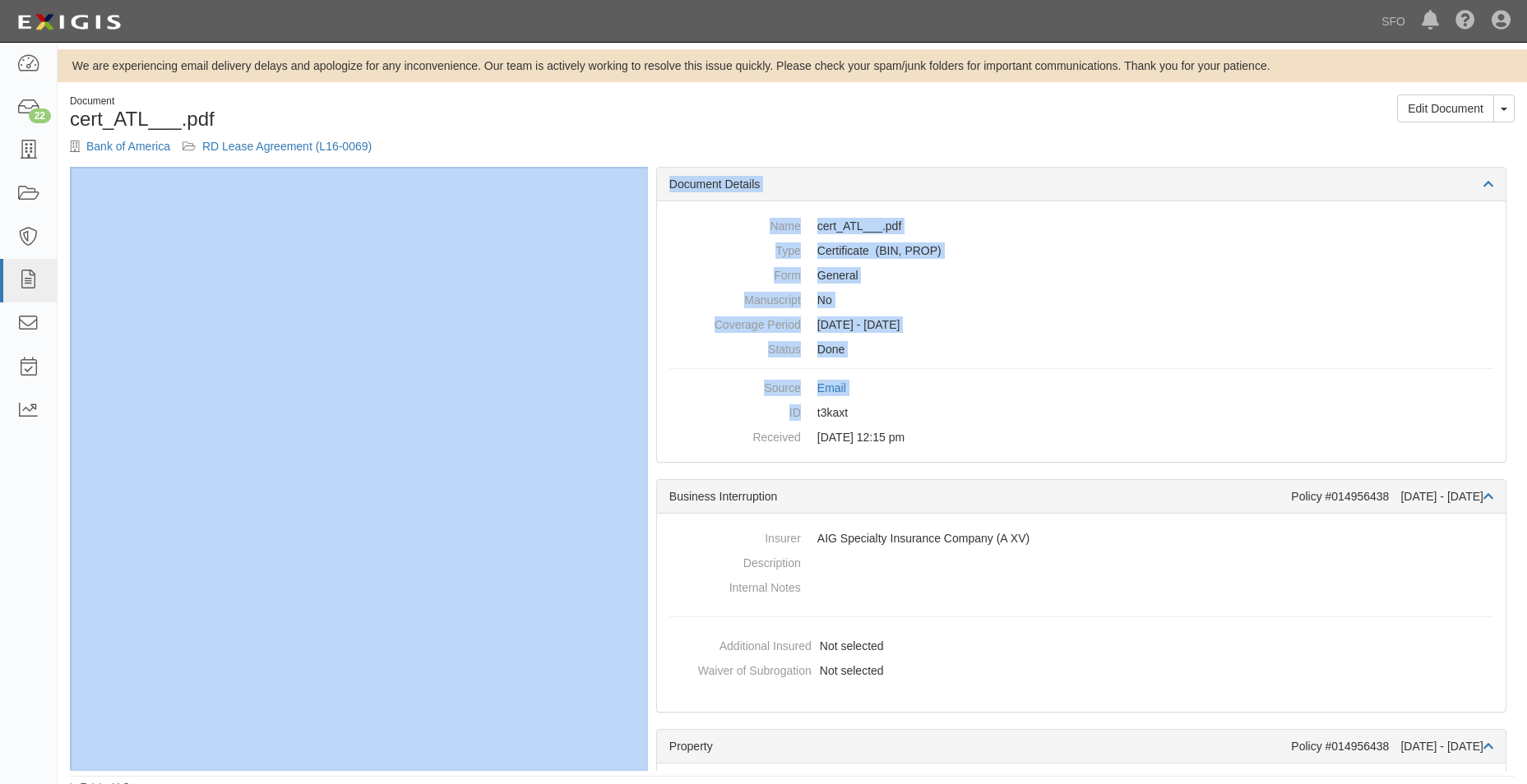
click at [540, 67] on div "We are experiencing email delivery delays and apologize for any inconvenience. …" at bounding box center [792, 422] width 1469 height 746
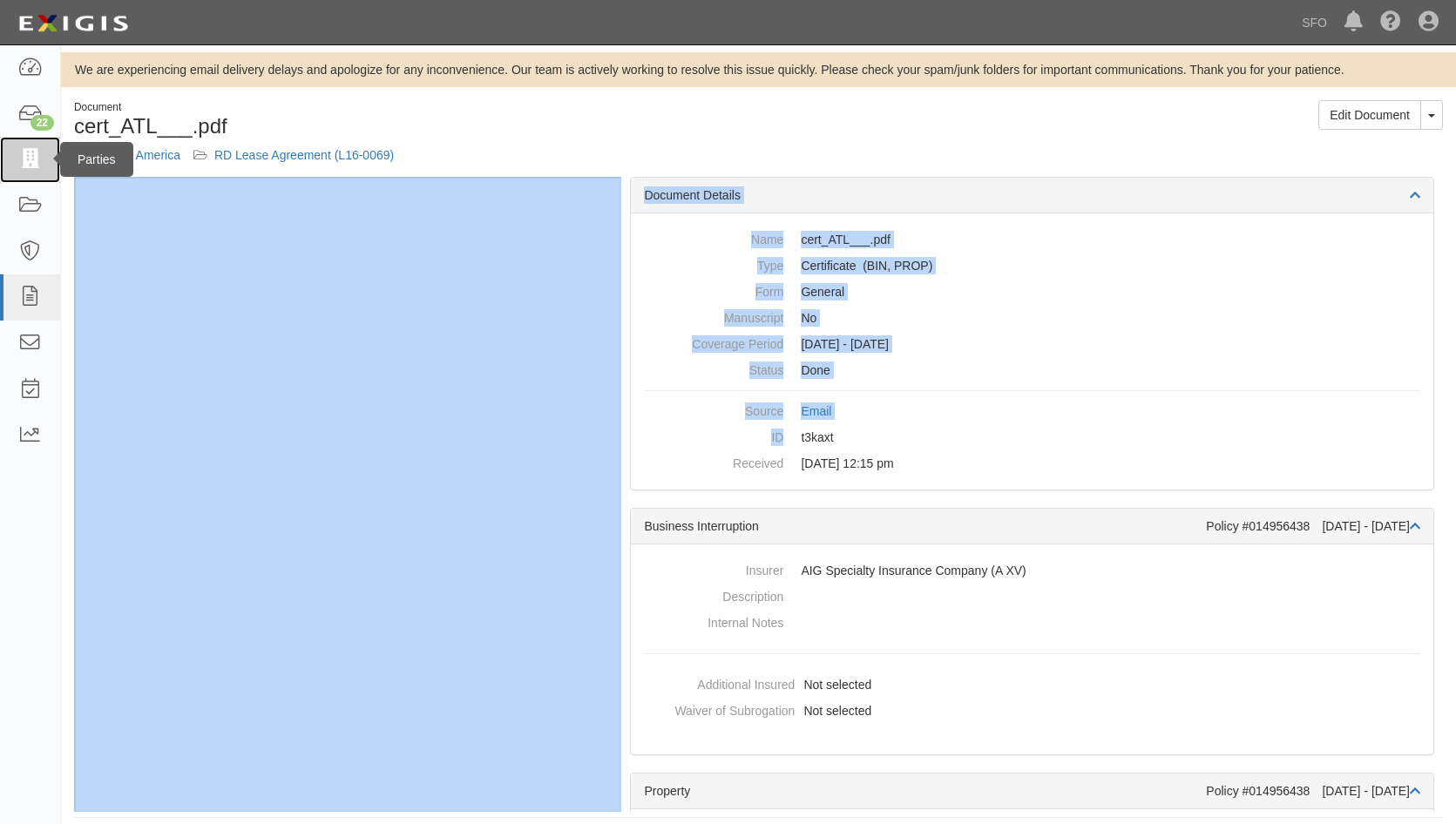
click at [31, 152] on icon at bounding box center [30, 159] width 24 height 20
